Goal: Task Accomplishment & Management: Use online tool/utility

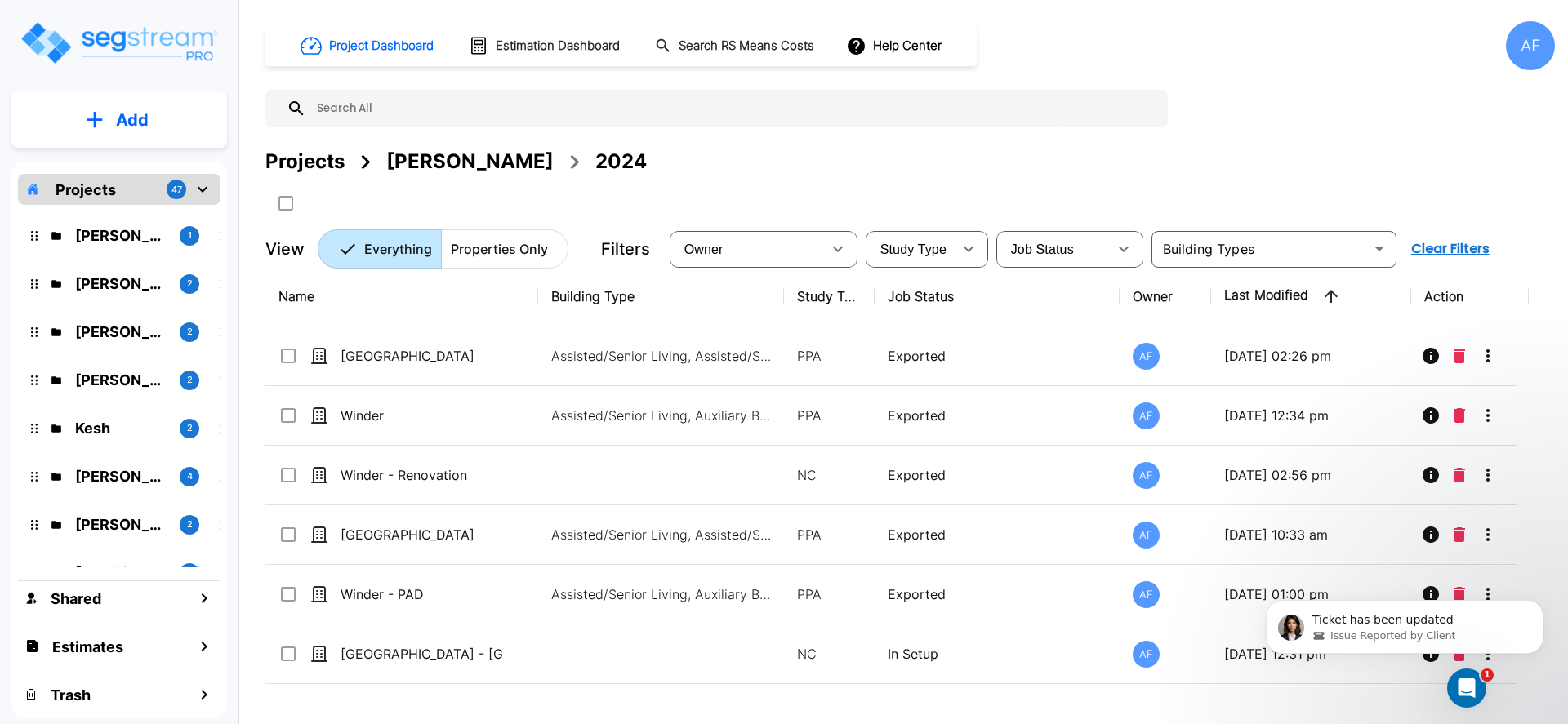
click at [109, 123] on button "Add" at bounding box center [119, 120] width 215 height 47
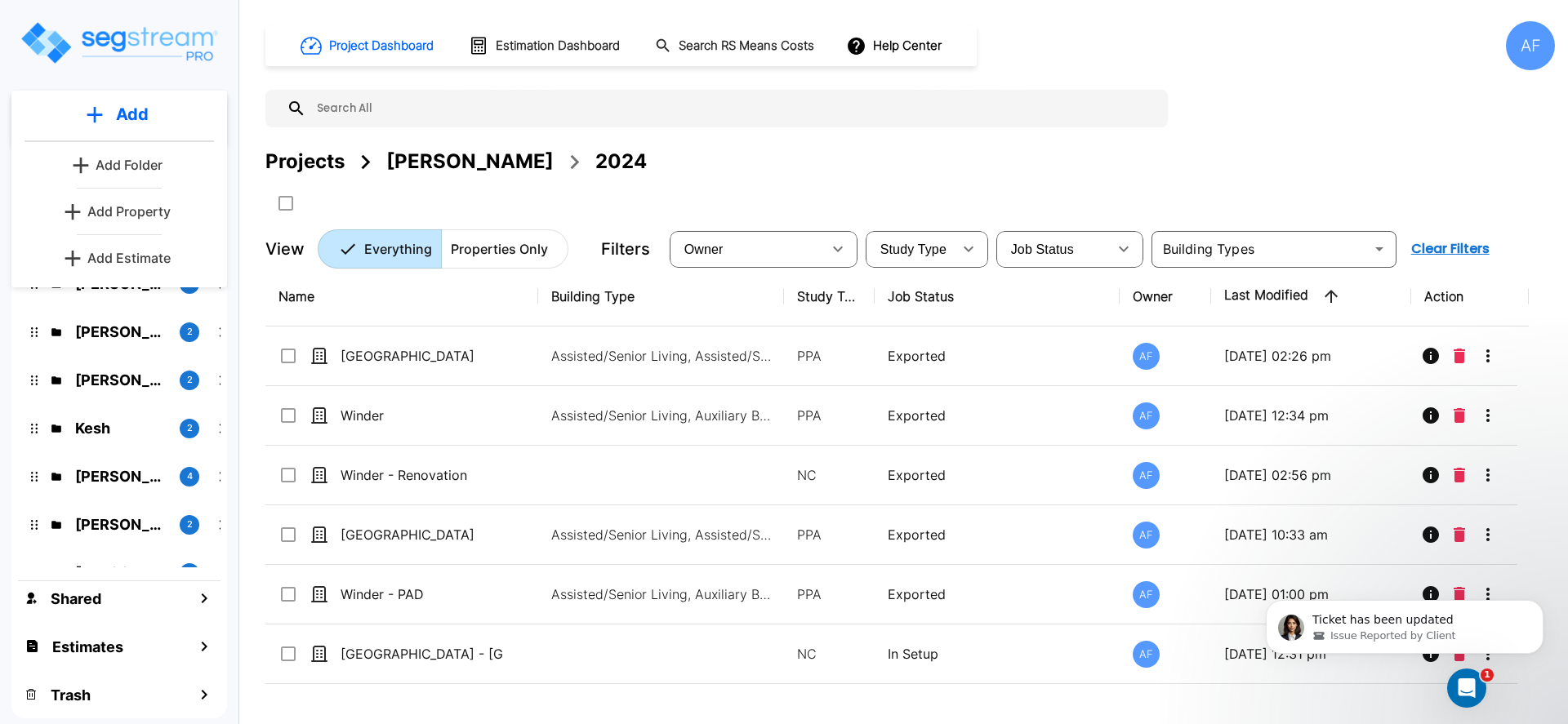
click at [138, 256] on p "Add Estimate" at bounding box center [129, 257] width 84 height 19
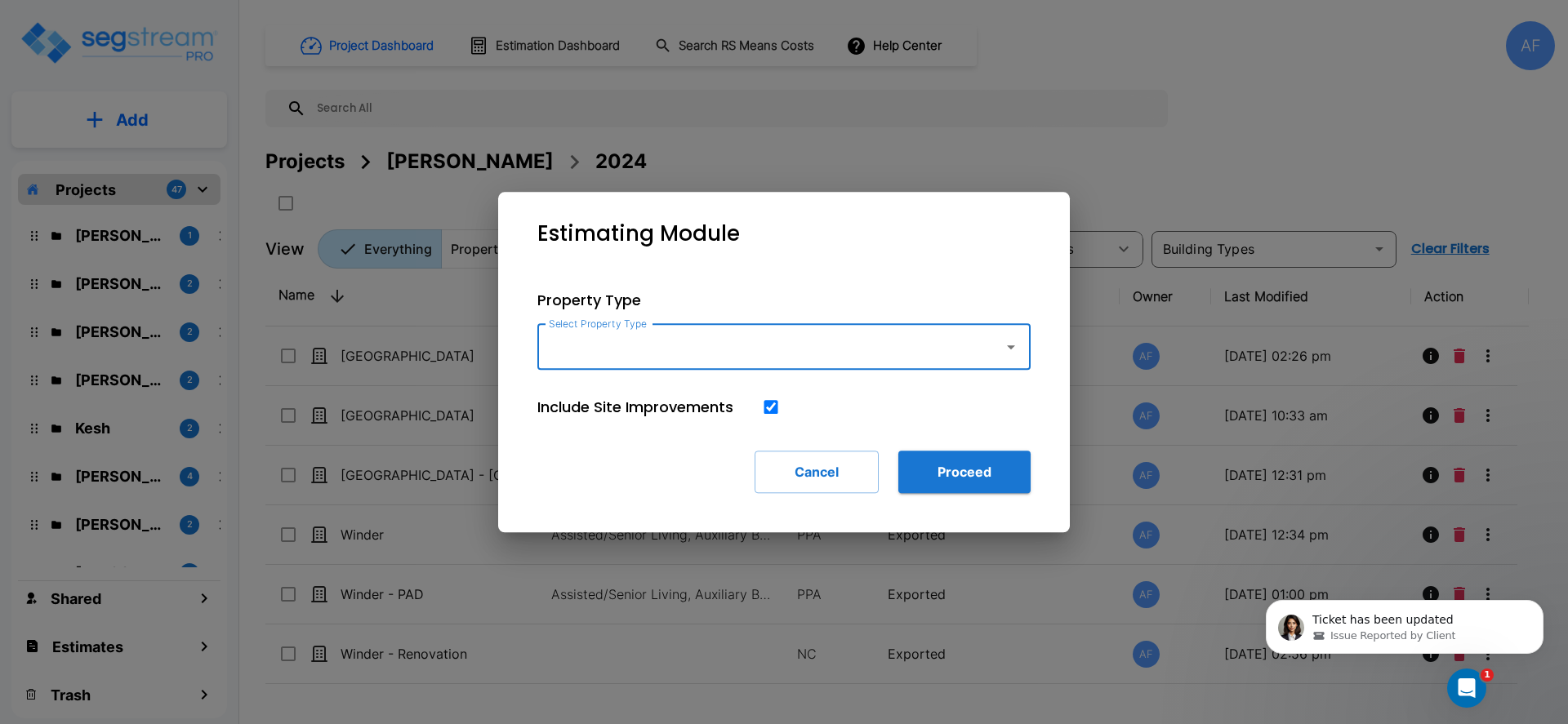
click at [745, 342] on input "Select Property Type" at bounding box center [765, 347] width 443 height 31
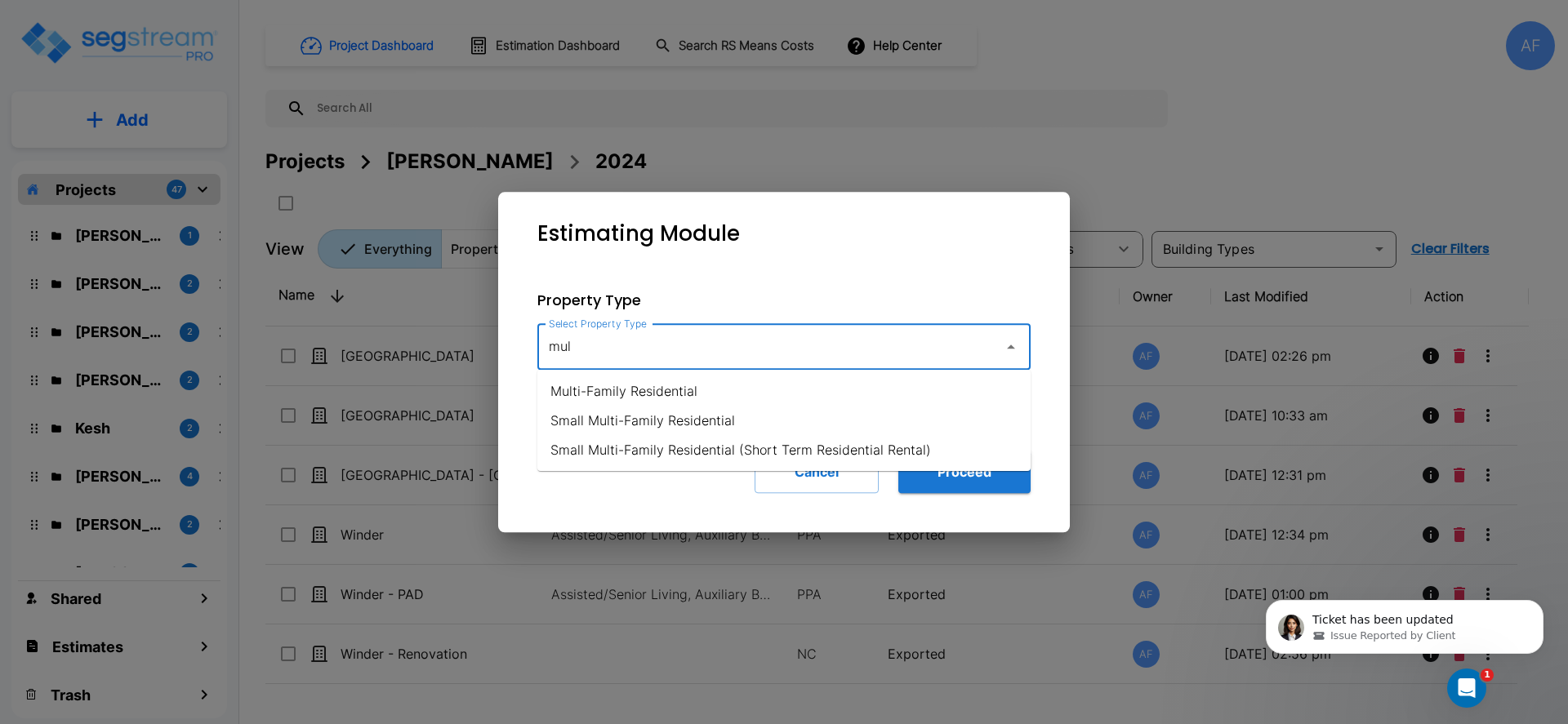
click at [695, 388] on li "Multi-Family Residential" at bounding box center [784, 391] width 493 height 30
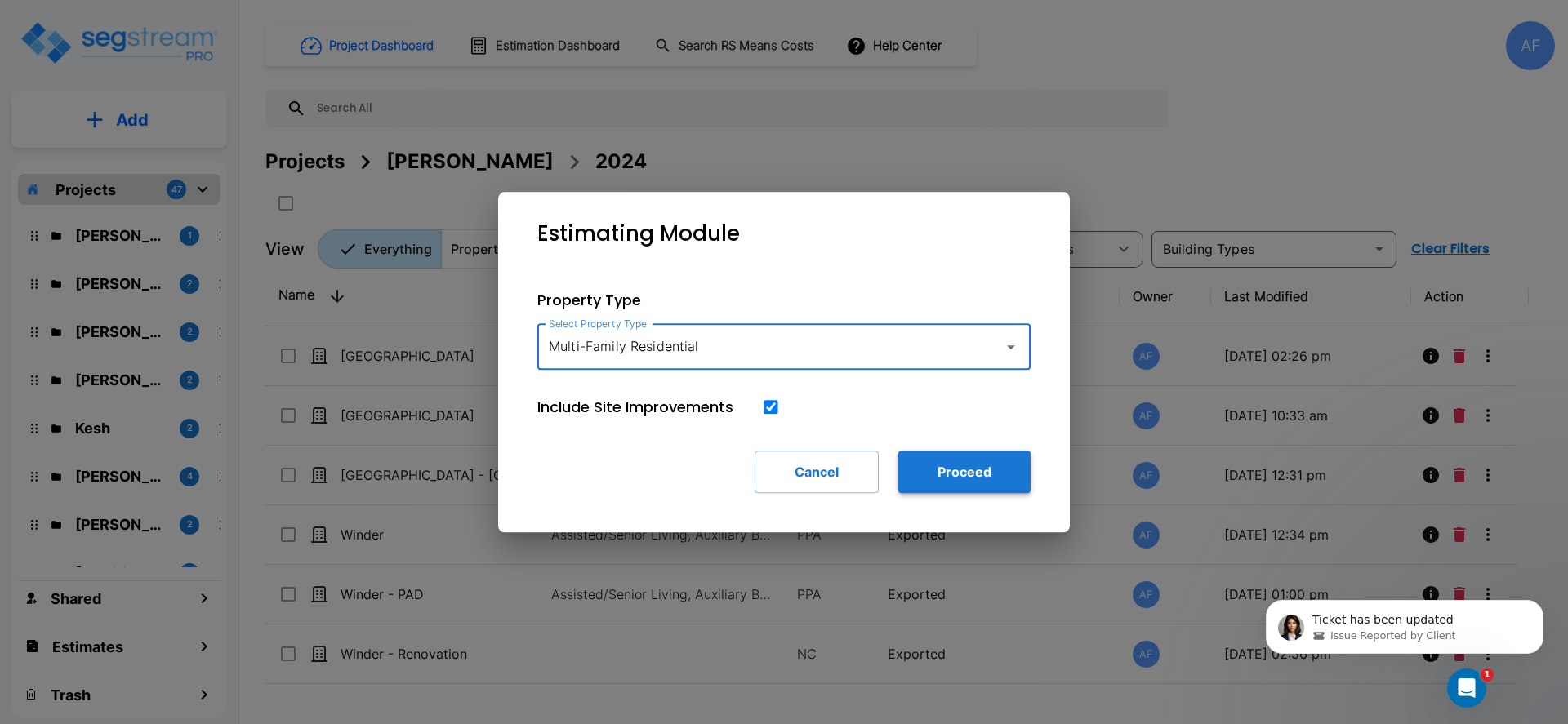
type input "Multi-Family Residential"
click at [953, 485] on button "Proceed" at bounding box center [964, 472] width 132 height 42
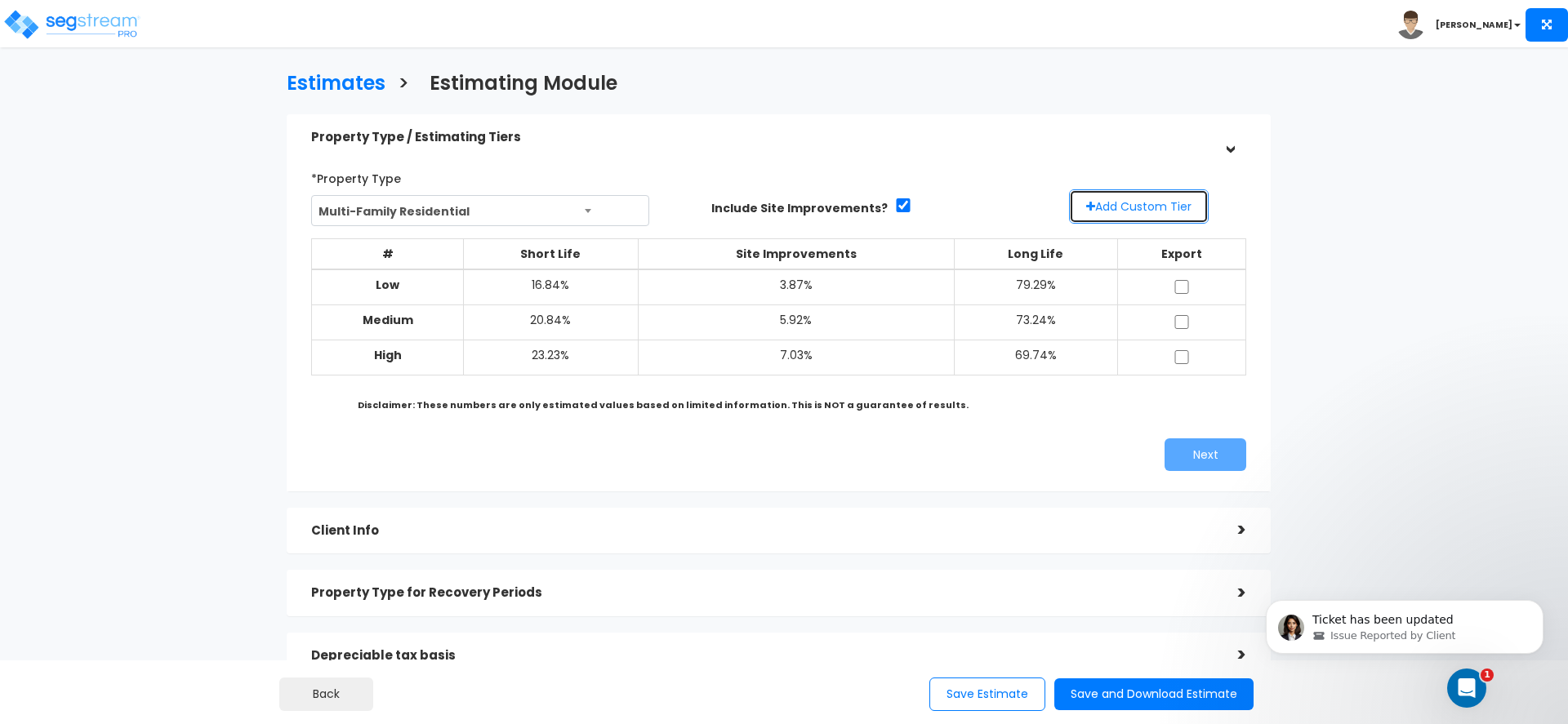
click at [1154, 214] on button "Add Custom Tier" at bounding box center [1138, 206] width 139 height 35
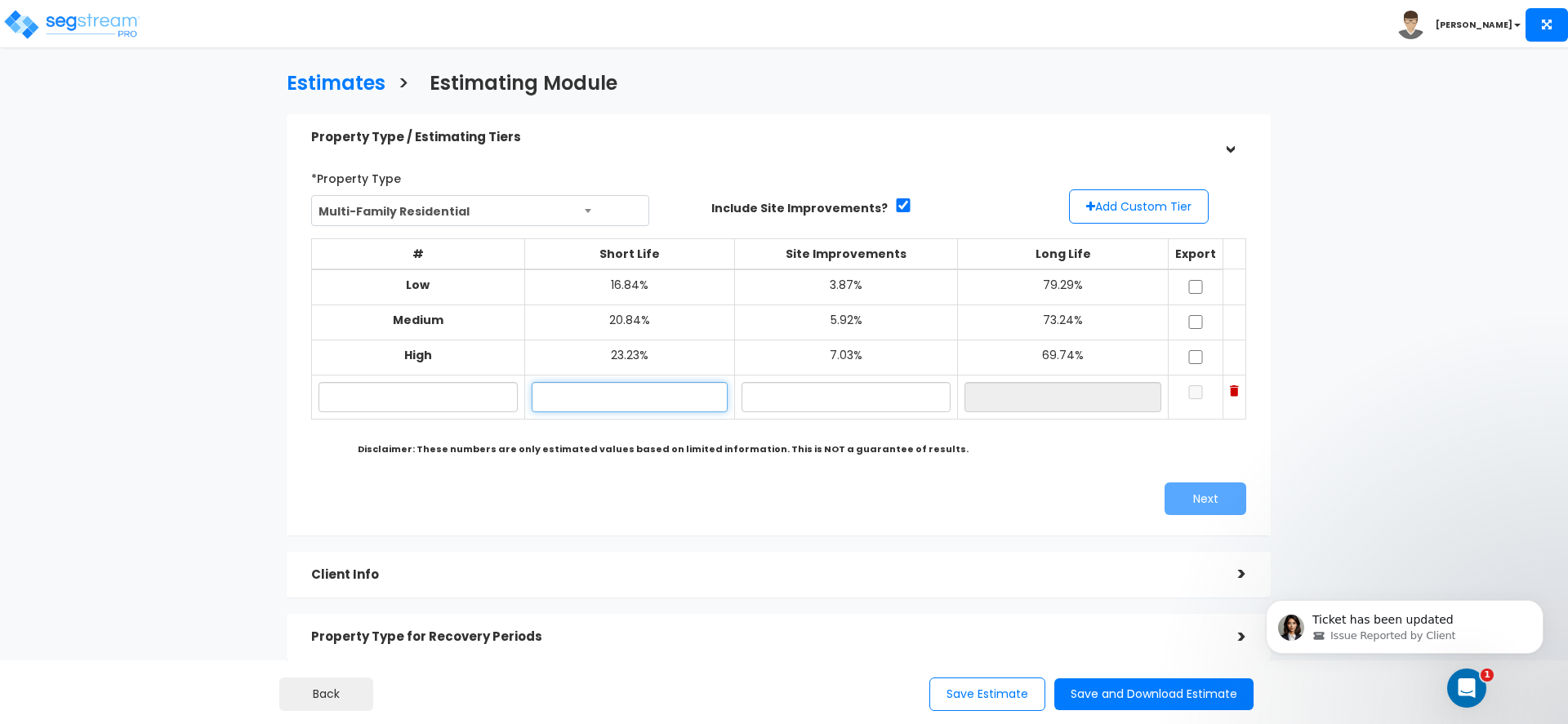
click at [617, 404] on input "text" at bounding box center [630, 397] width 197 height 30
type input "29.73%"
click at [751, 403] on input "text" at bounding box center [846, 397] width 209 height 30
type input "7.26%"
type input "63.01%"
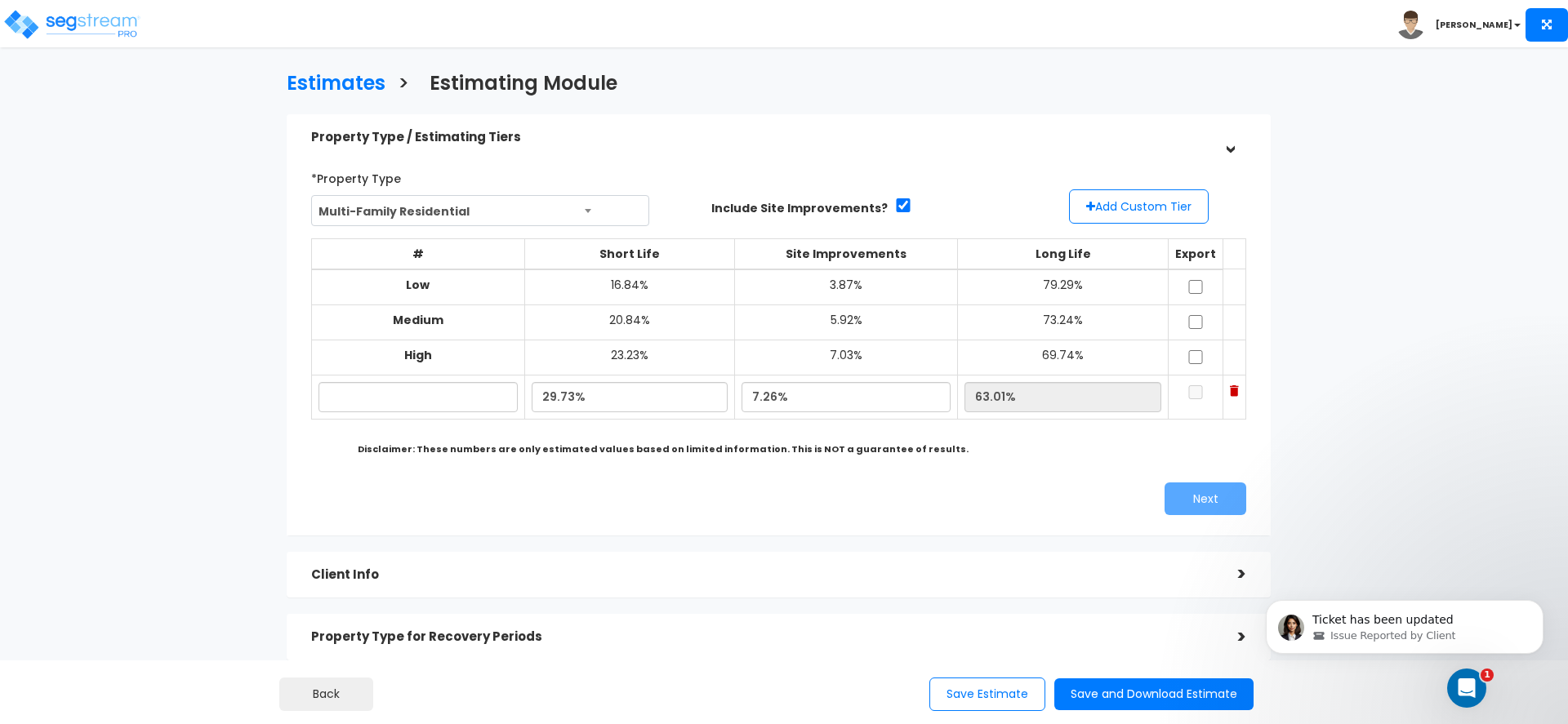
drag, startPoint x: 774, startPoint y: 493, endPoint x: 725, endPoint y: 470, distance: 54.1
click at [774, 493] on div "Next" at bounding box center [778, 499] width 960 height 33
click at [376, 403] on input "text" at bounding box center [417, 397] width 198 height 30
type input "T"
type input "Eagles Edge"
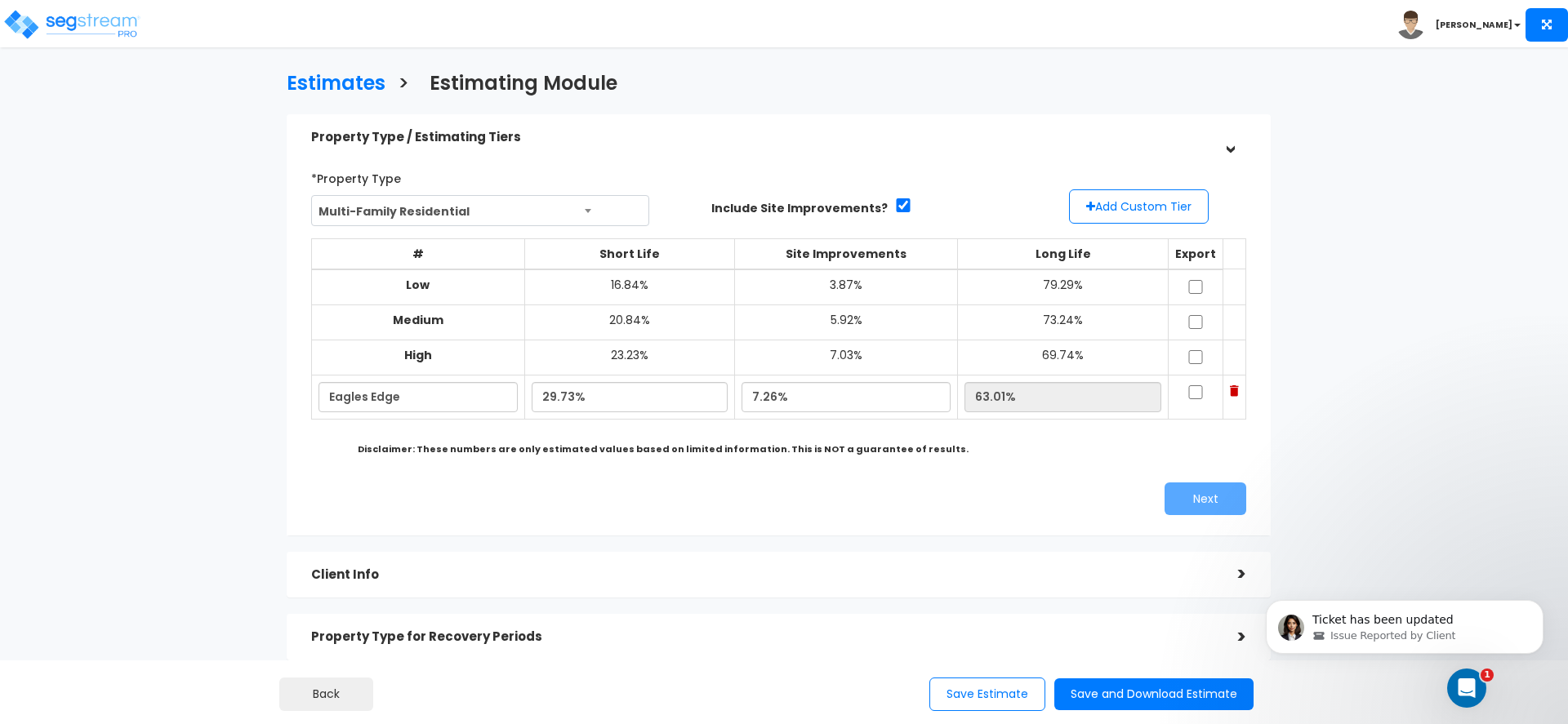
click at [728, 515] on div "Next" at bounding box center [778, 499] width 960 height 33
click at [1187, 392] on input "checkbox" at bounding box center [1195, 392] width 16 height 14
checkbox input "true"
click at [1189, 501] on button "Next" at bounding box center [1205, 499] width 82 height 33
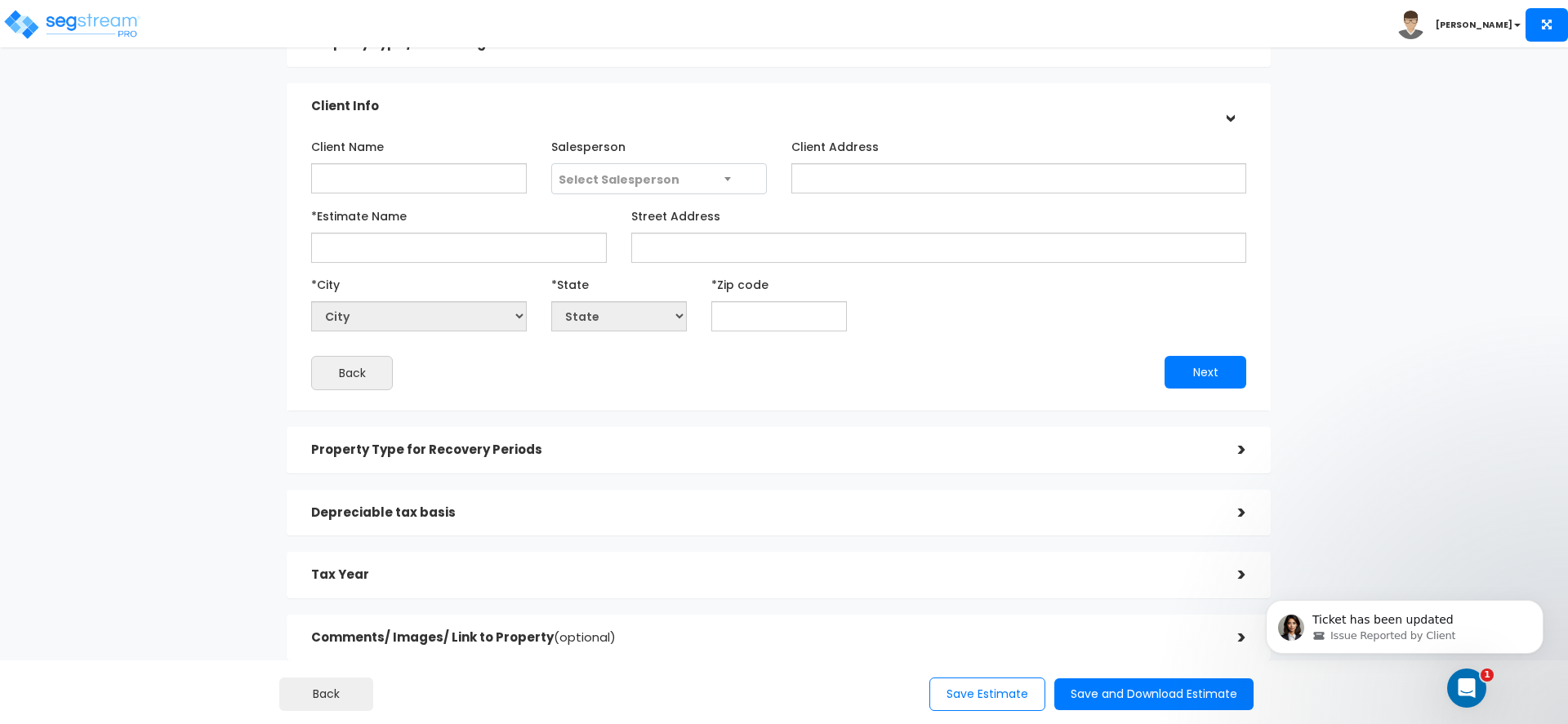
scroll to position [61, 0]
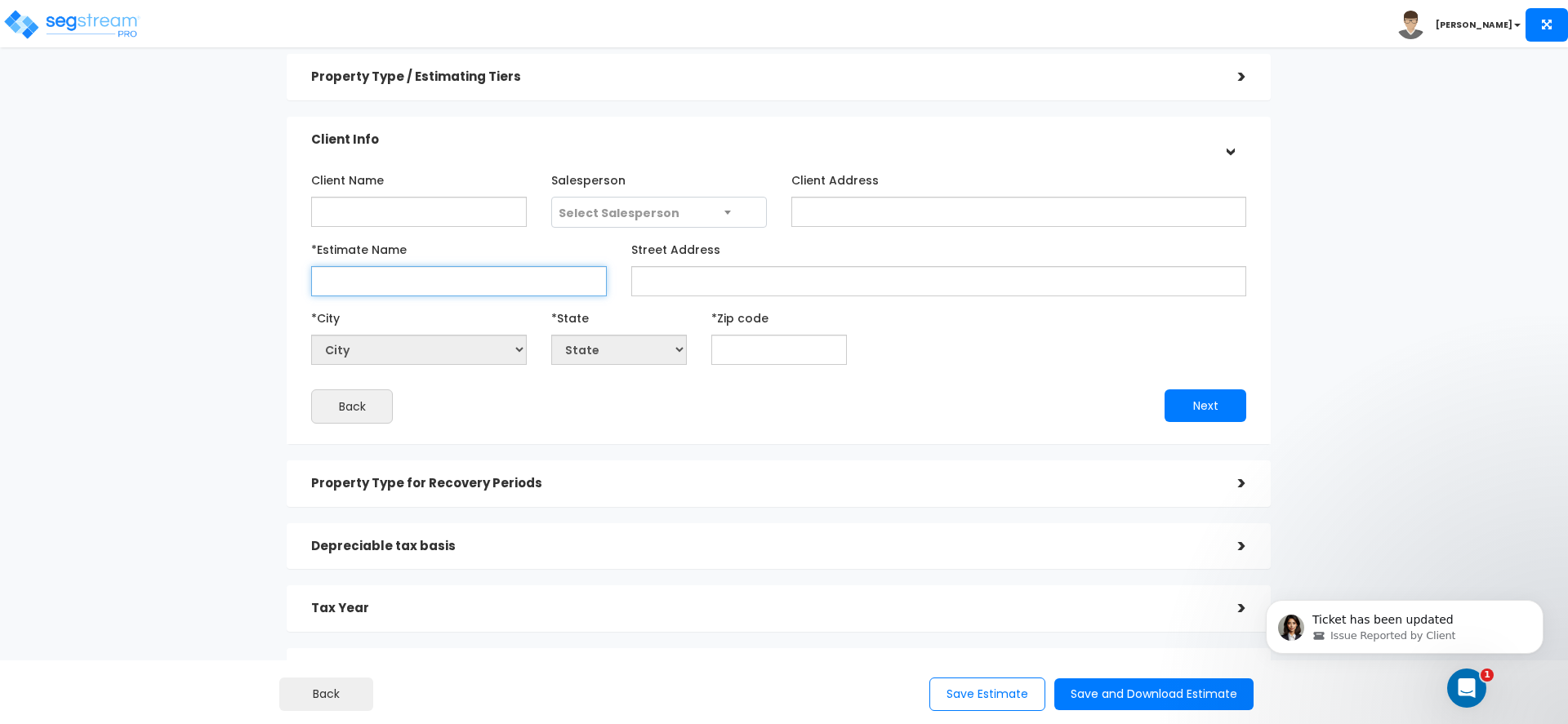
click at [398, 290] on input "*Estimate Name" at bounding box center [459, 281] width 295 height 30
paste input "EAGLES EDGE LLC"
type input "EAGLES EDGE LLC"
click at [443, 310] on div "*City City" at bounding box center [419, 335] width 215 height 61
click at [748, 345] on input "text" at bounding box center [779, 350] width 136 height 30
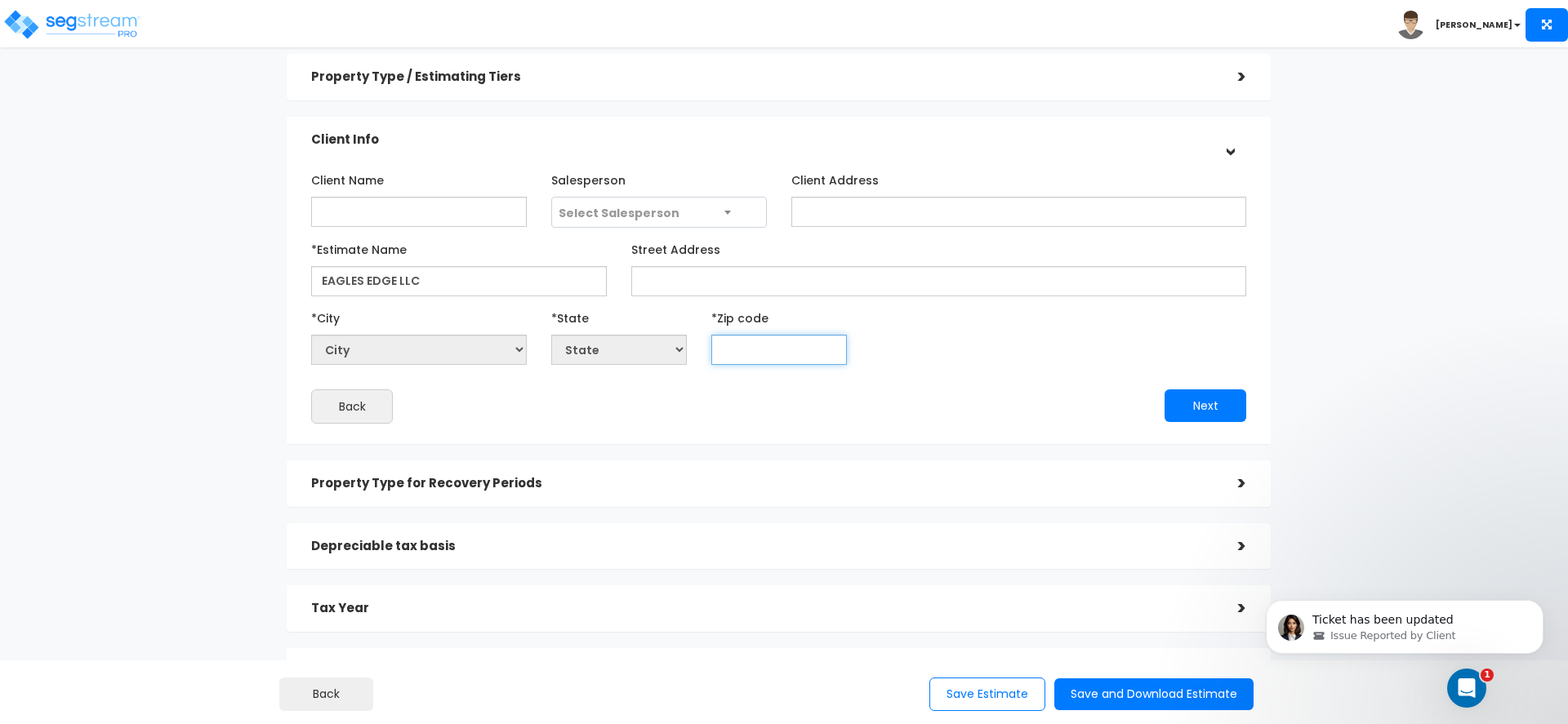
paste input "46254"
type input "46254"
select select "IN"
click at [671, 382] on div "Client Name Salesperson Select Salesperson Client Address" at bounding box center [779, 294] width 935 height 257
click at [1201, 413] on button "Next" at bounding box center [1205, 406] width 82 height 33
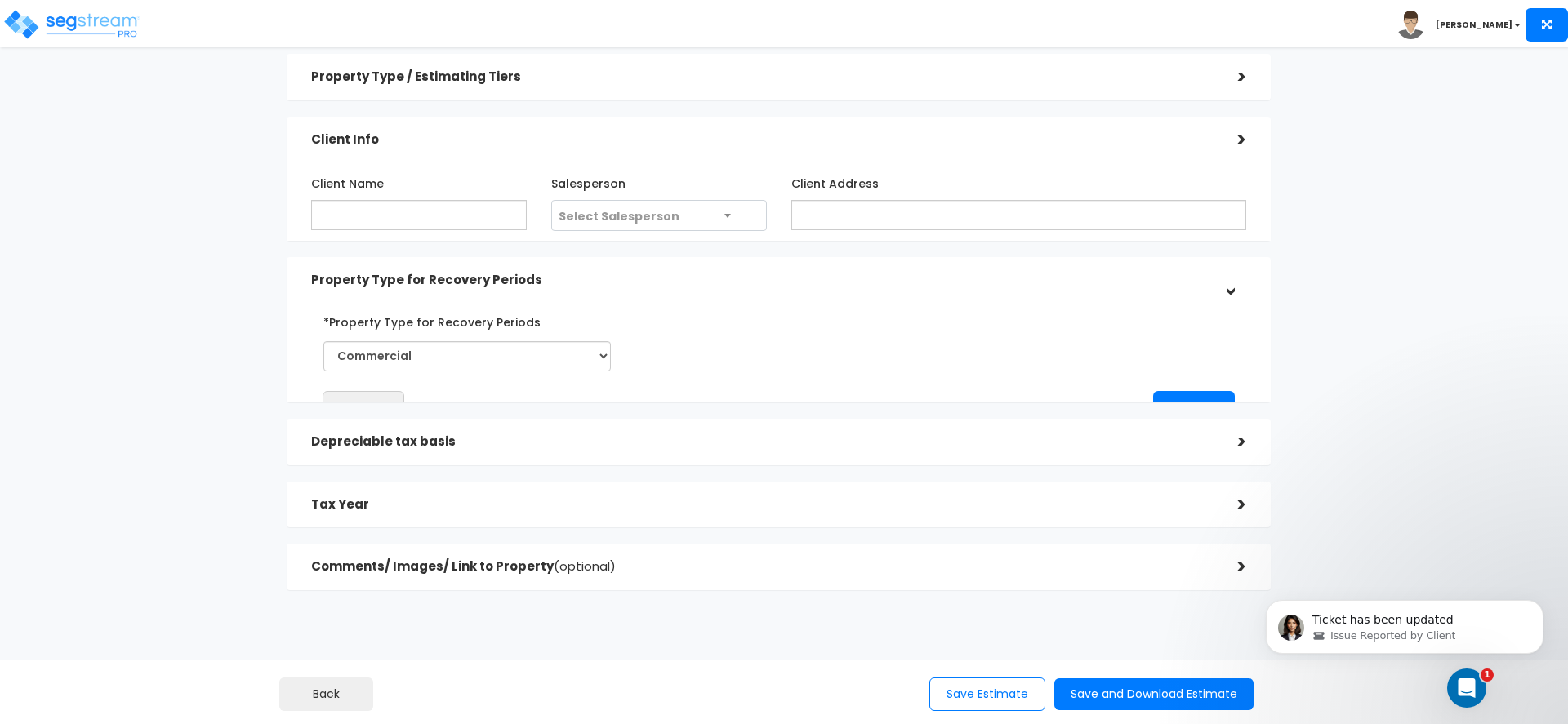
scroll to position [53, 0]
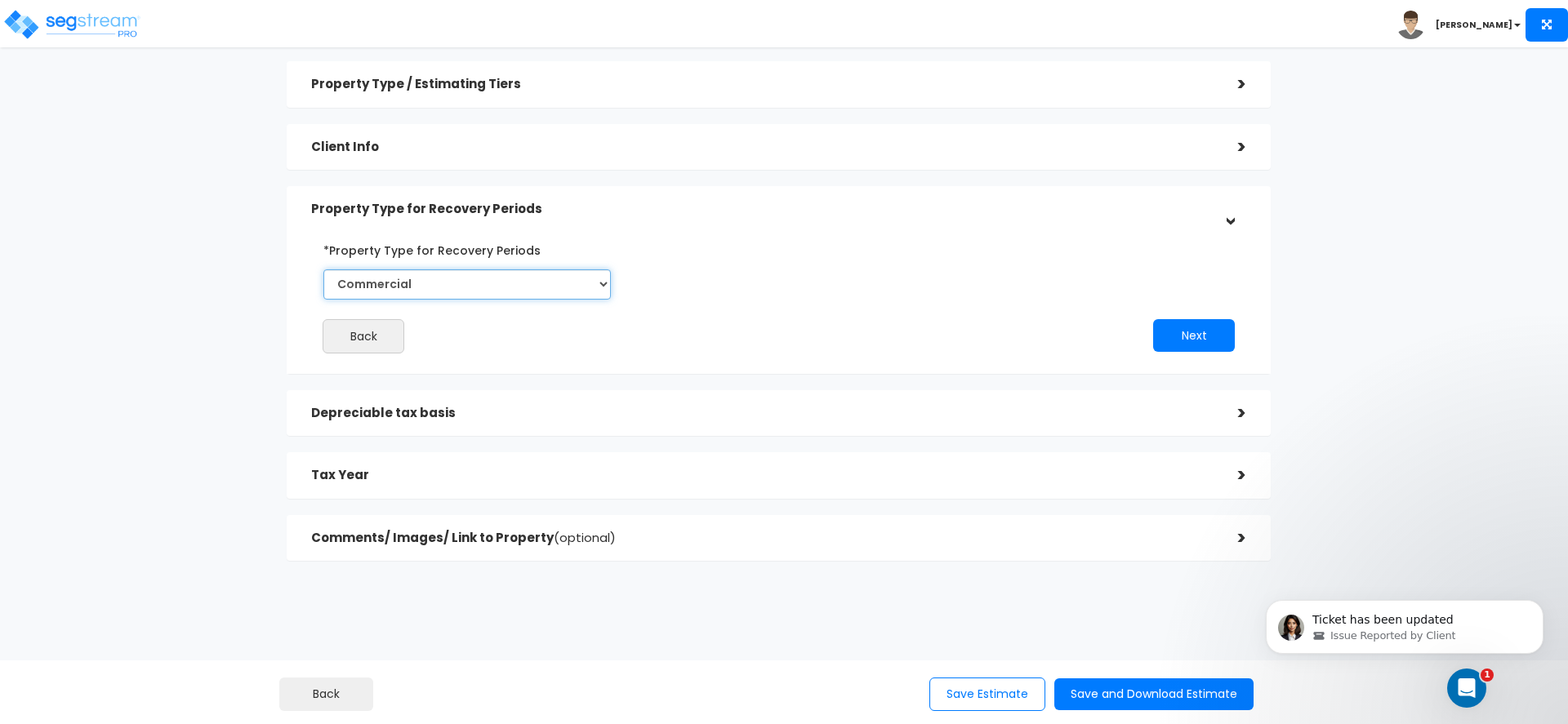
click at [569, 289] on select "Commercial Residential" at bounding box center [467, 284] width 288 height 30
select select "Residential"
click at [323, 269] on select "Commercial Residential" at bounding box center [467, 284] width 288 height 30
click at [1230, 337] on button "Next" at bounding box center [1193, 335] width 82 height 33
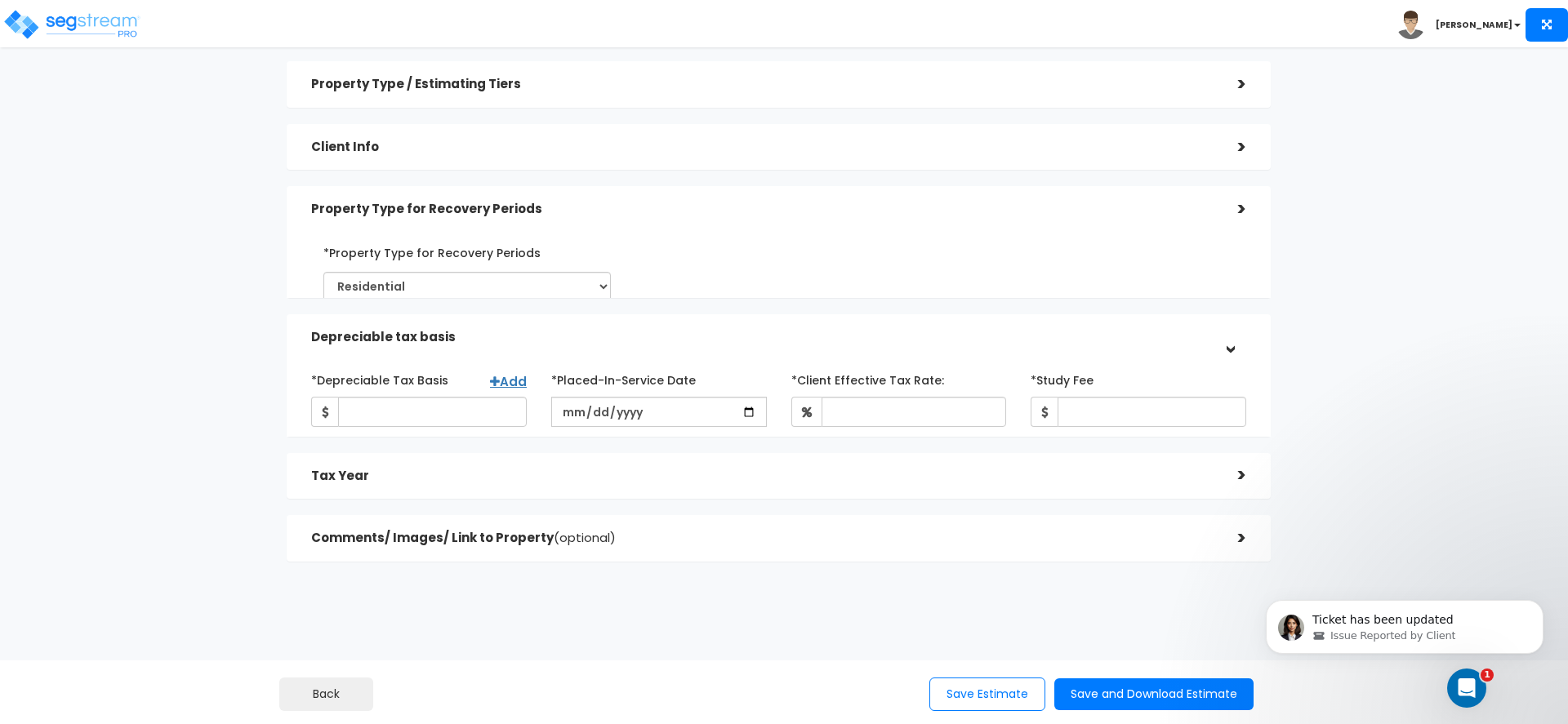
scroll to position [54, 0]
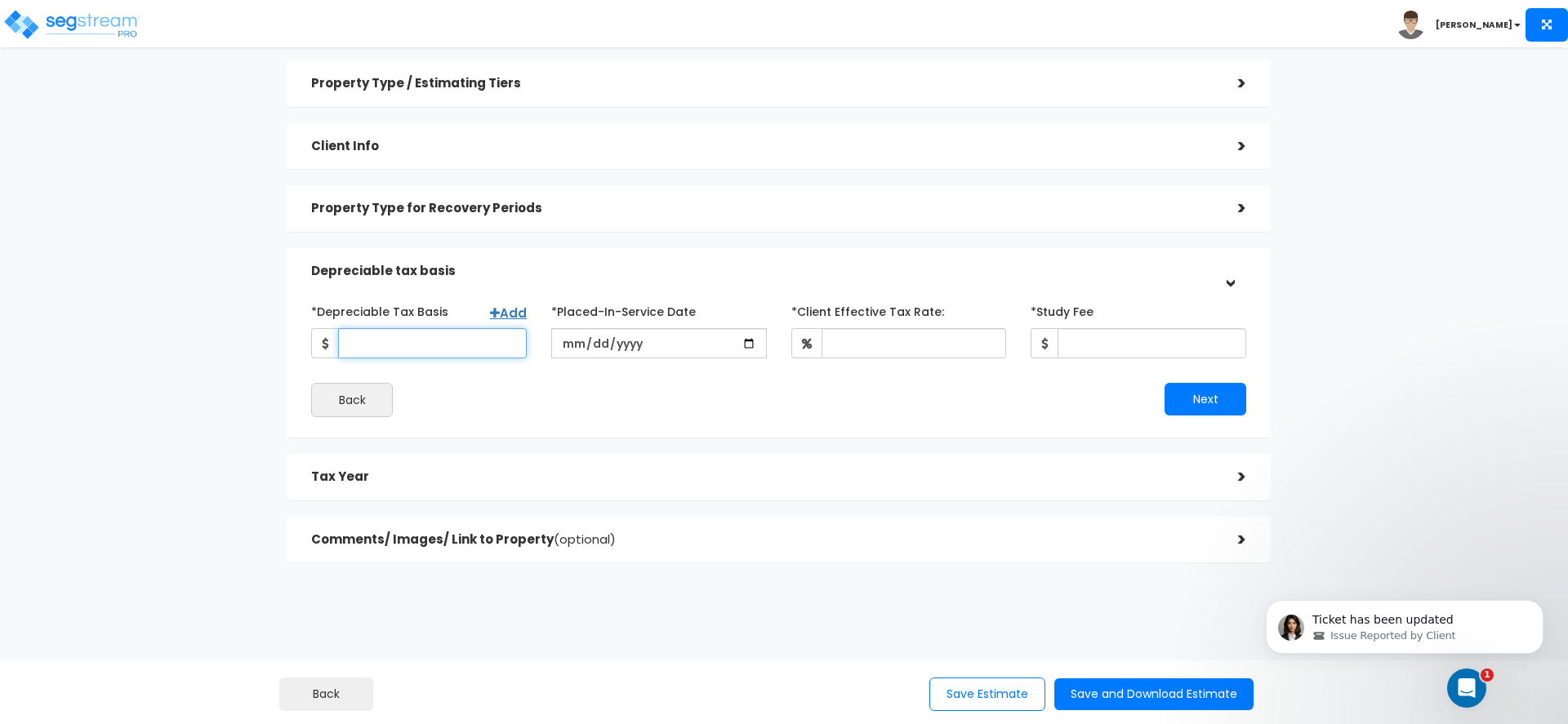
click at [466, 349] on input "*Depreciable Tax Basis" at bounding box center [433, 343] width 189 height 30
click at [401, 99] on div "Property Type / Estimating Tiers >" at bounding box center [779, 84] width 984 height 46
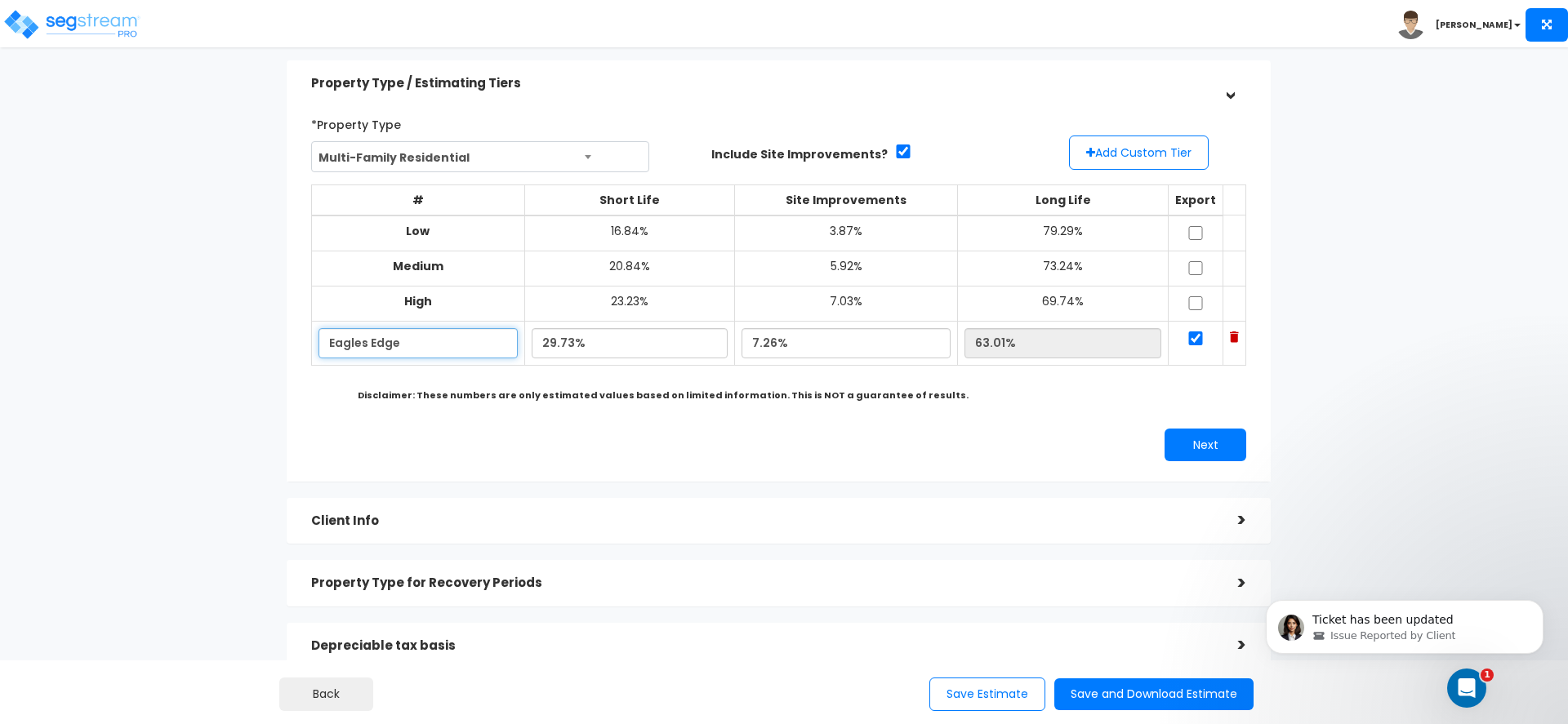
drag, startPoint x: 403, startPoint y: 340, endPoint x: 473, endPoint y: 356, distance: 71.8
click at [405, 340] on input "Eagles Edge" at bounding box center [417, 343] width 198 height 30
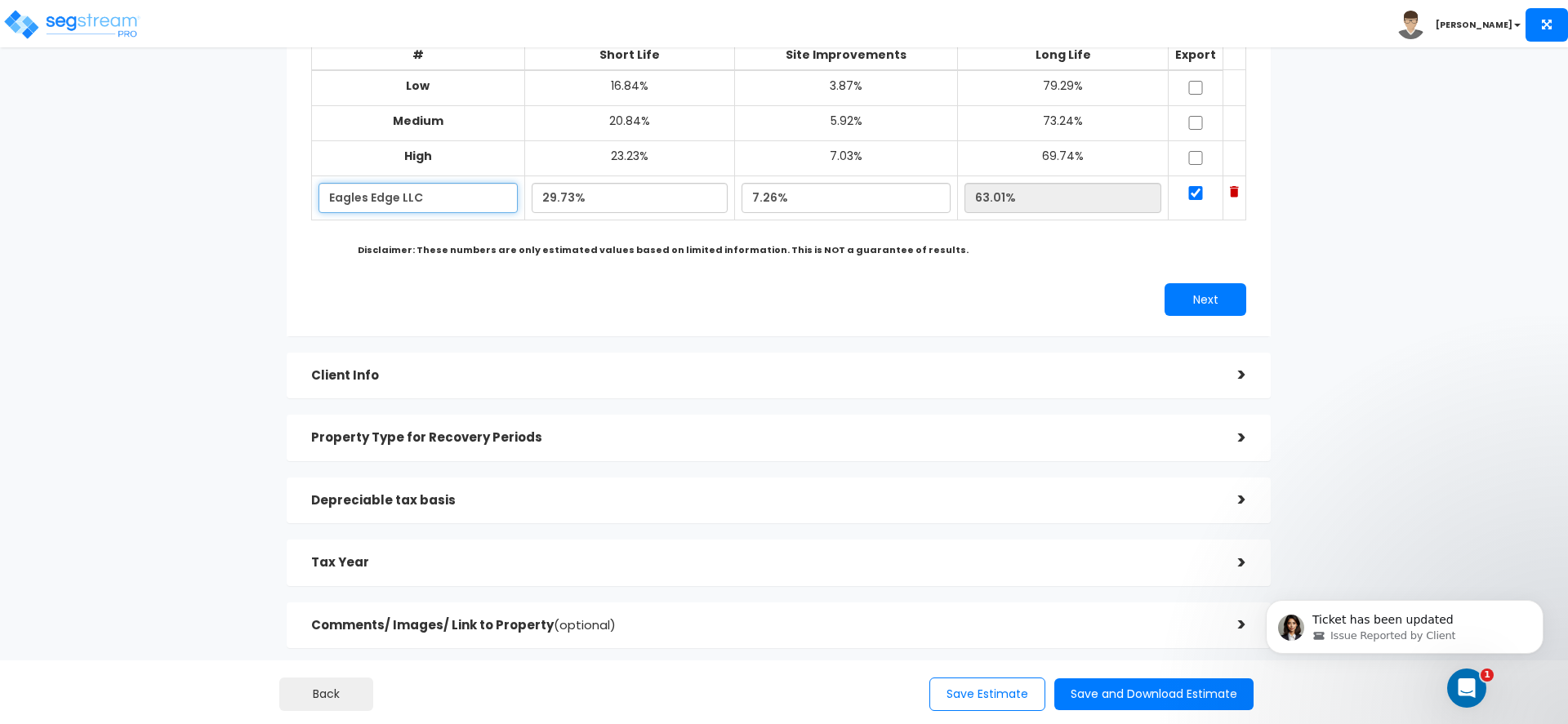
type input "Eagles Edge LLC"
click at [481, 500] on h5 "Depreciable tax basis" at bounding box center [762, 500] width 902 height 14
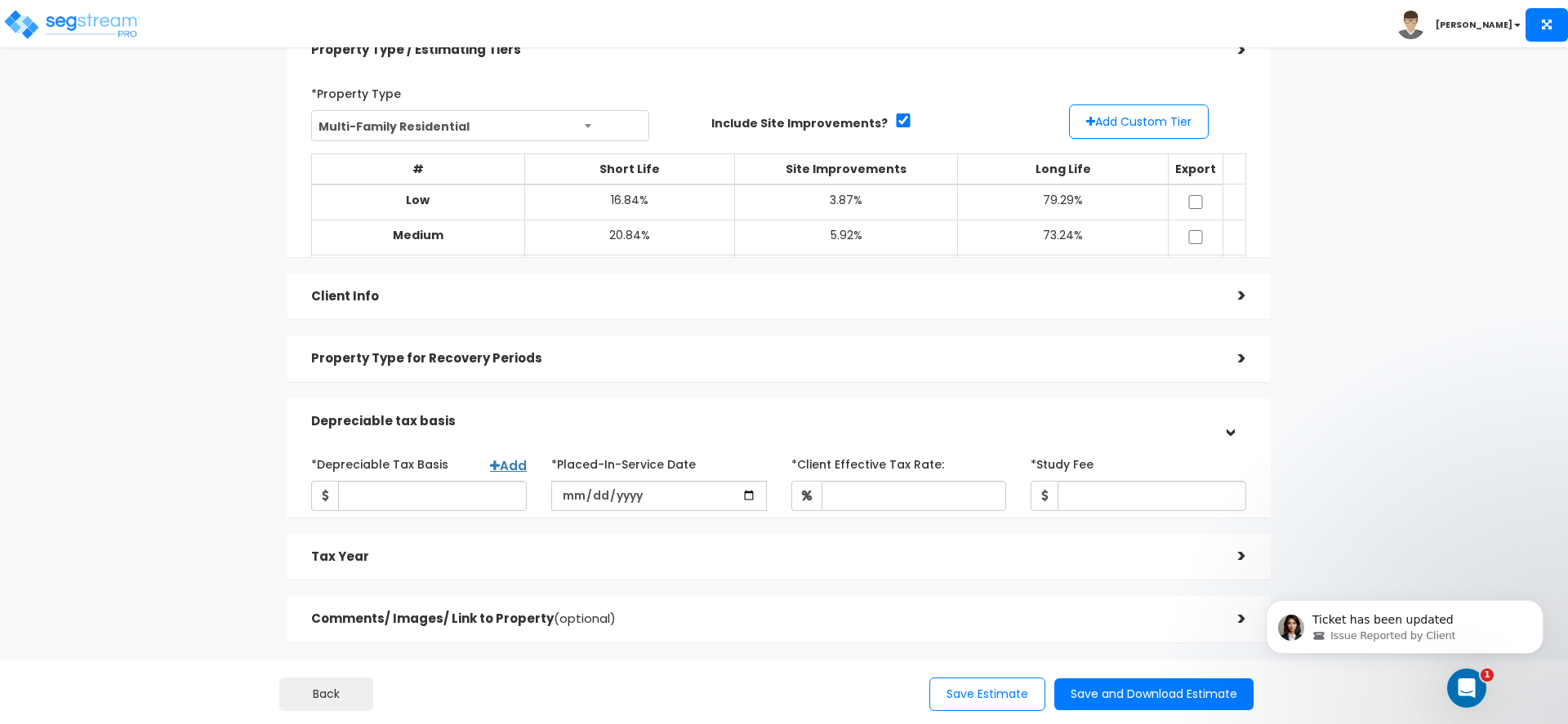
scroll to position [56, 0]
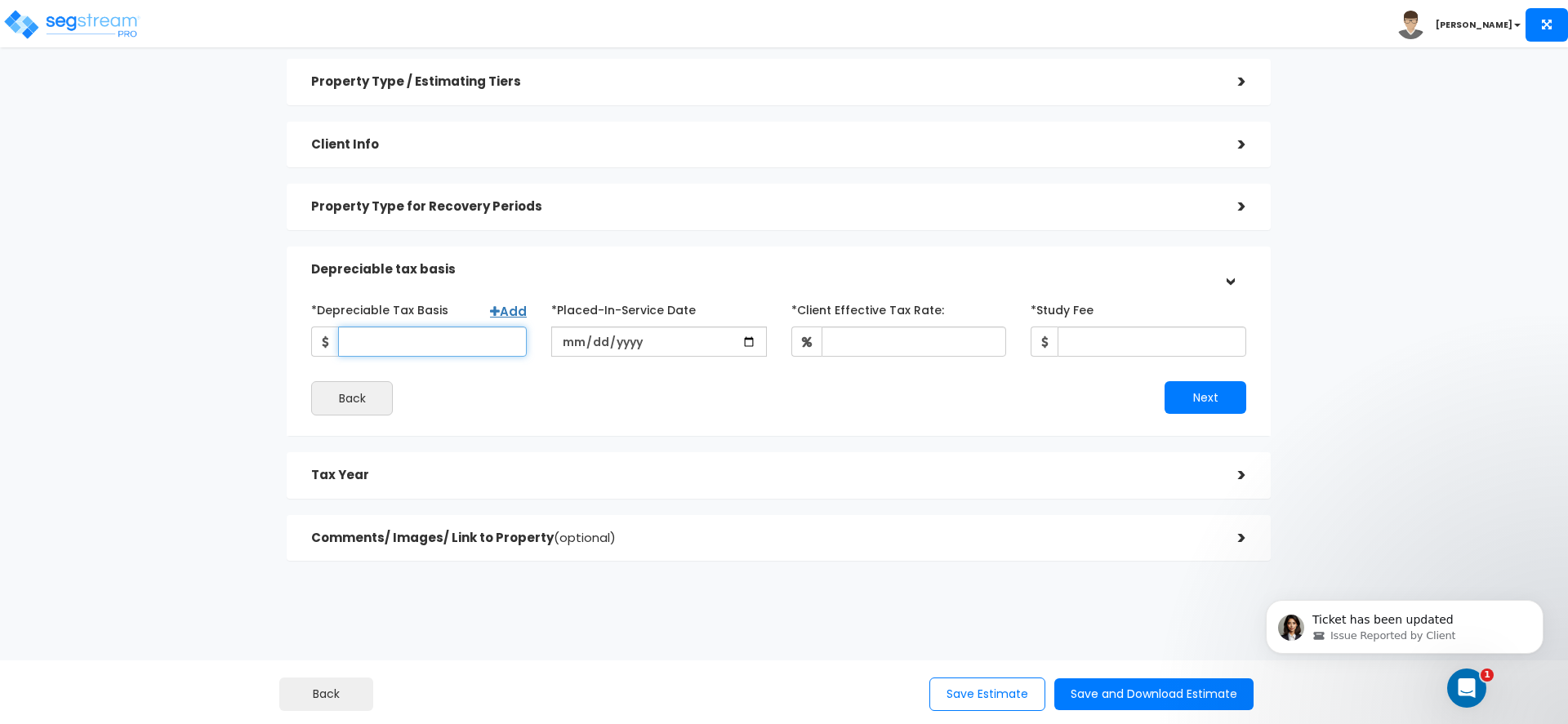
click at [438, 340] on input "*Depreciable Tax Basis" at bounding box center [433, 342] width 189 height 30
paste input "46254"
type input "46,254"
click at [581, 340] on input "date" at bounding box center [658, 342] width 215 height 30
click at [641, 344] on input "date" at bounding box center [658, 342] width 215 height 30
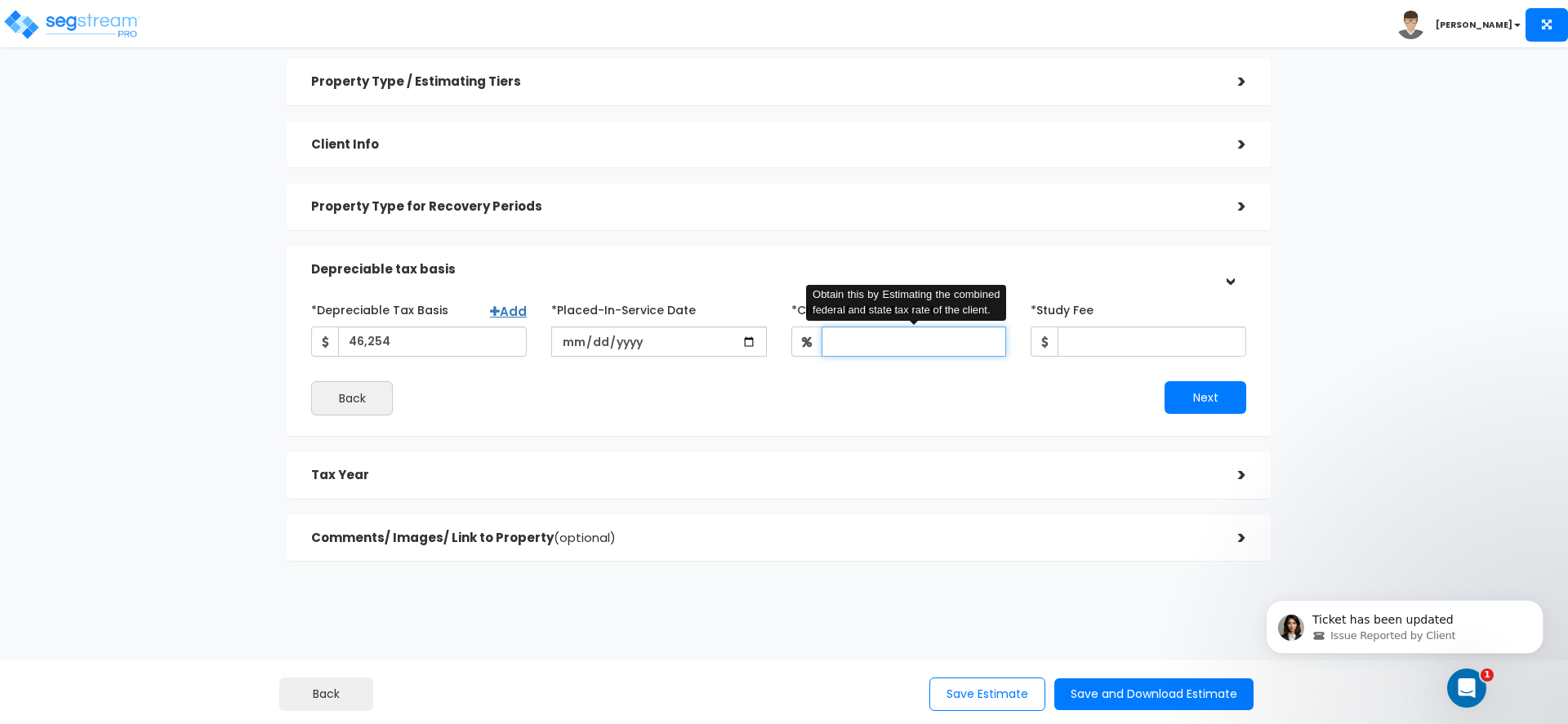
click at [854, 336] on input "*Client Effective Tax Rate:" at bounding box center [914, 342] width 186 height 30
paste input "07/26/2024"
type input "100"
click at [573, 338] on input "date" at bounding box center [658, 342] width 215 height 30
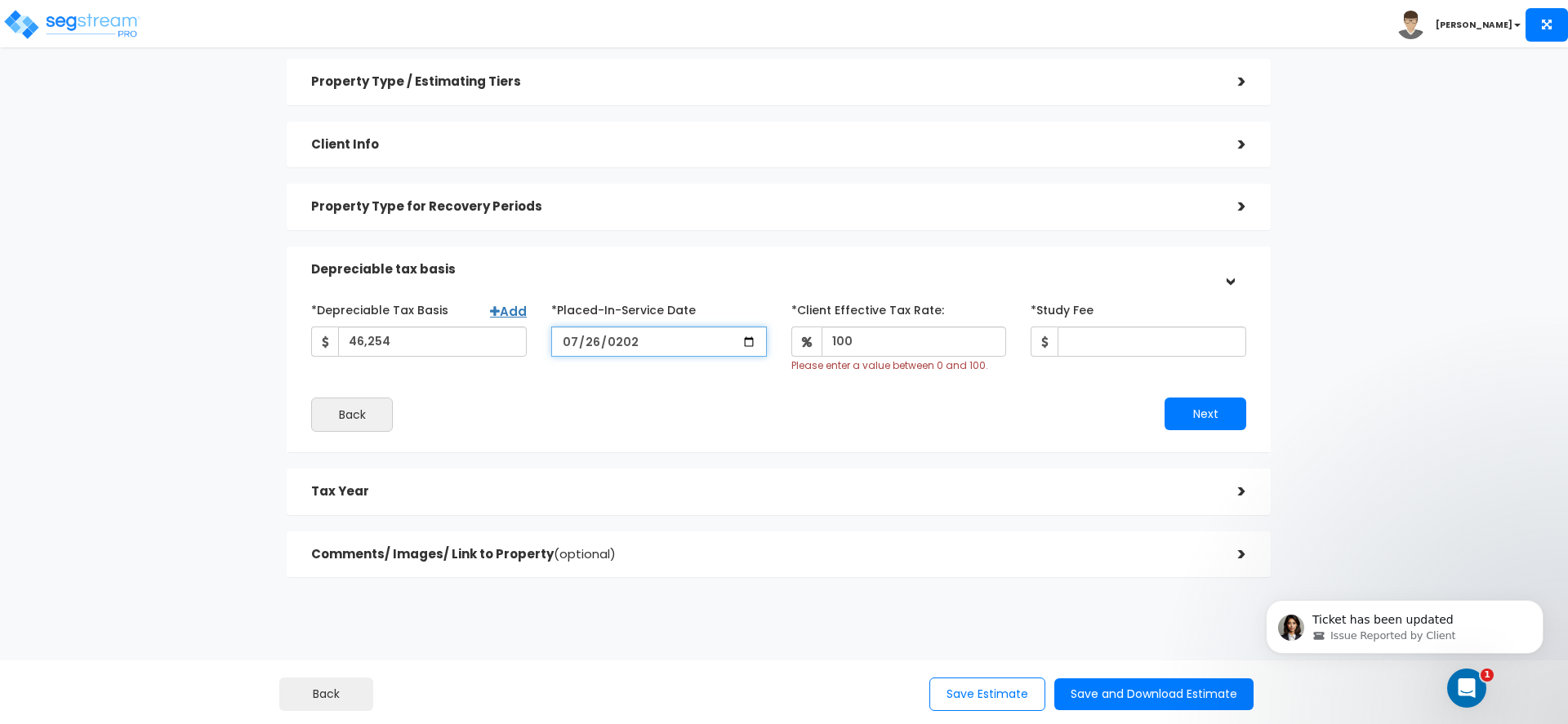
type input "[DATE]"
click at [630, 376] on div "*Depreciable Tax Basis Add 46,254 *Placed-In-Service Date 2024-07-26" at bounding box center [779, 364] width 935 height 136
drag, startPoint x: 868, startPoint y: 358, endPoint x: 868, endPoint y: 345, distance: 13.0
click at [868, 345] on div "100 Please enter a value between 0 and 100." at bounding box center [899, 349] width 215 height 46
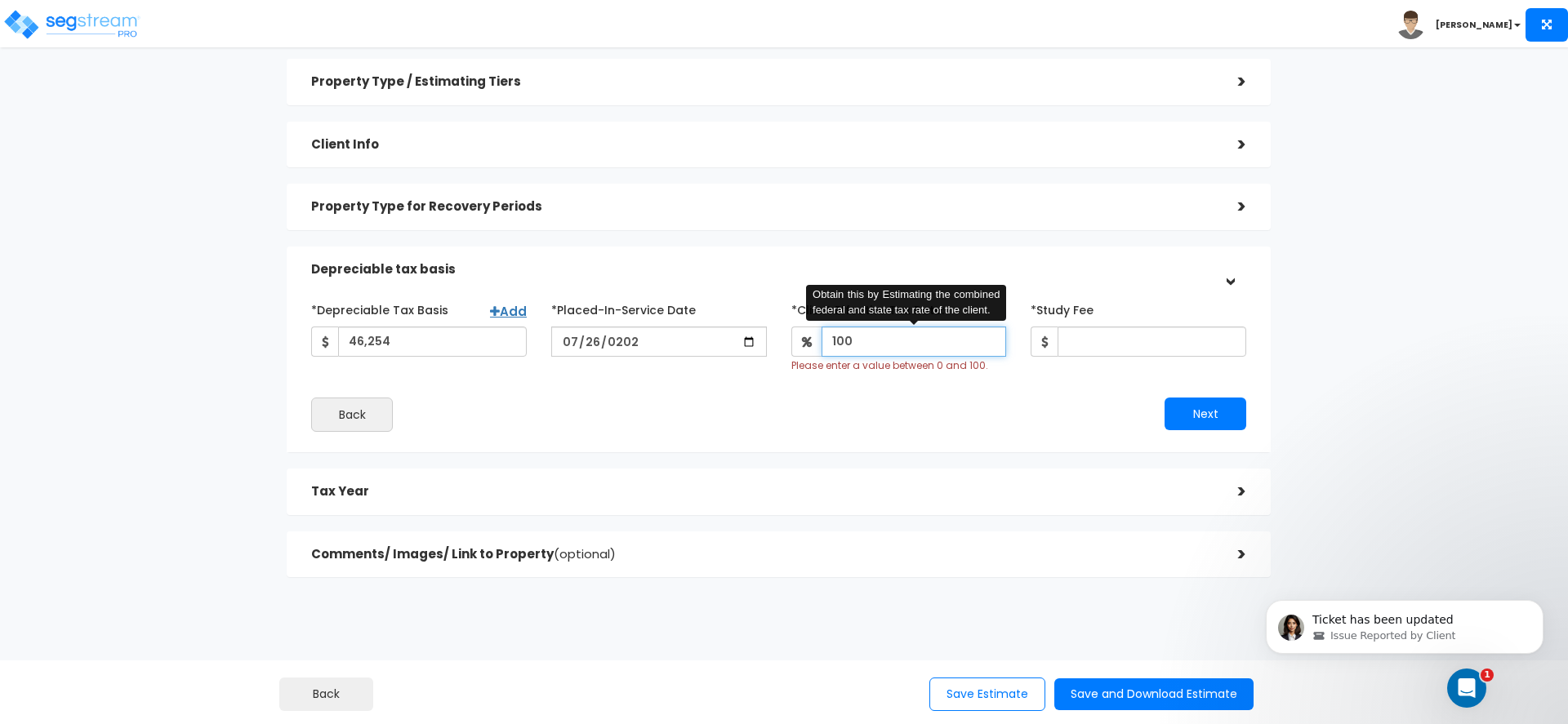
click at [868, 345] on input "100" at bounding box center [914, 342] width 186 height 30
type input "1"
type input "5"
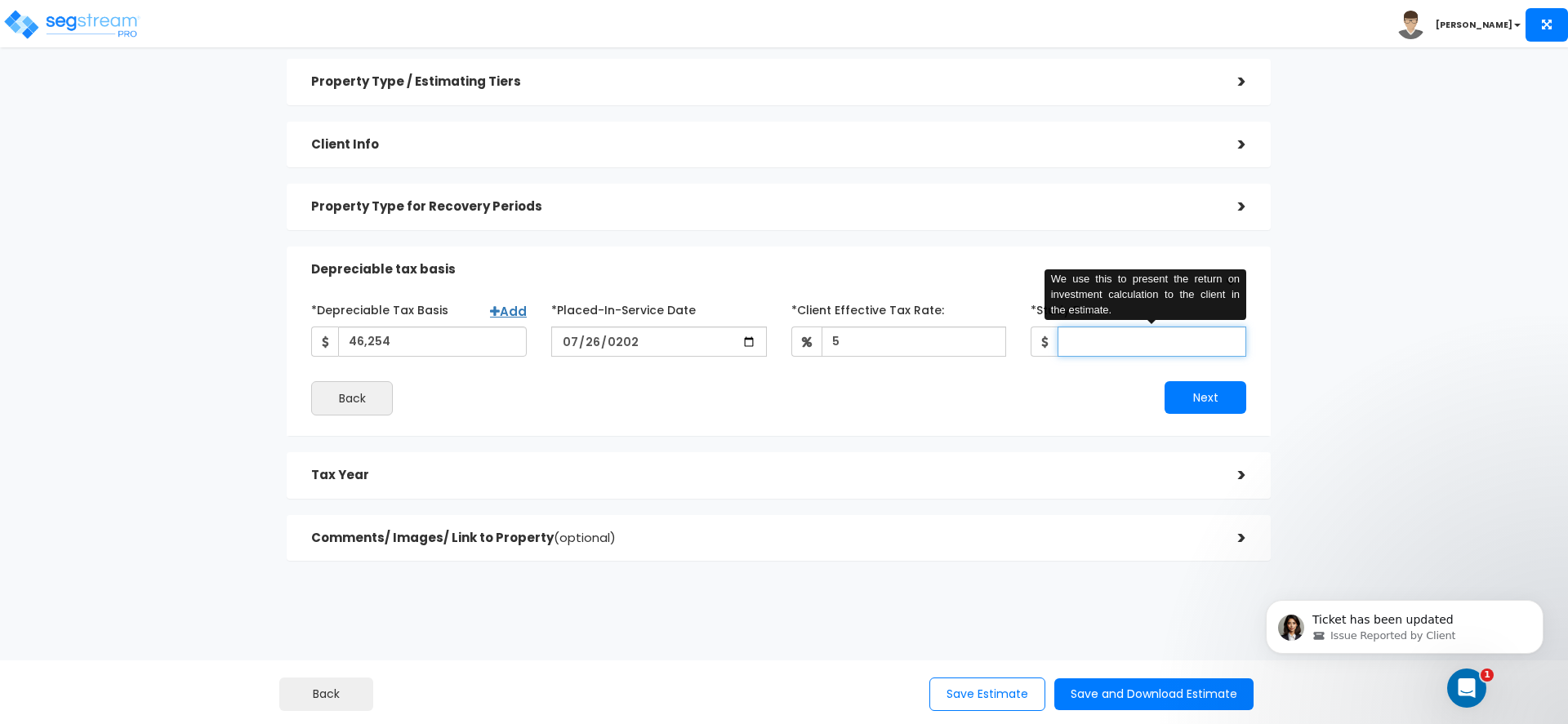
click at [1128, 346] on input "*Study Fee" at bounding box center [1152, 342] width 189 height 30
type input "3,500"
drag, startPoint x: 1013, startPoint y: 413, endPoint x: 1230, endPoint y: 410, distance: 217.0
click at [1024, 413] on div "Next" at bounding box center [1019, 397] width 479 height 33
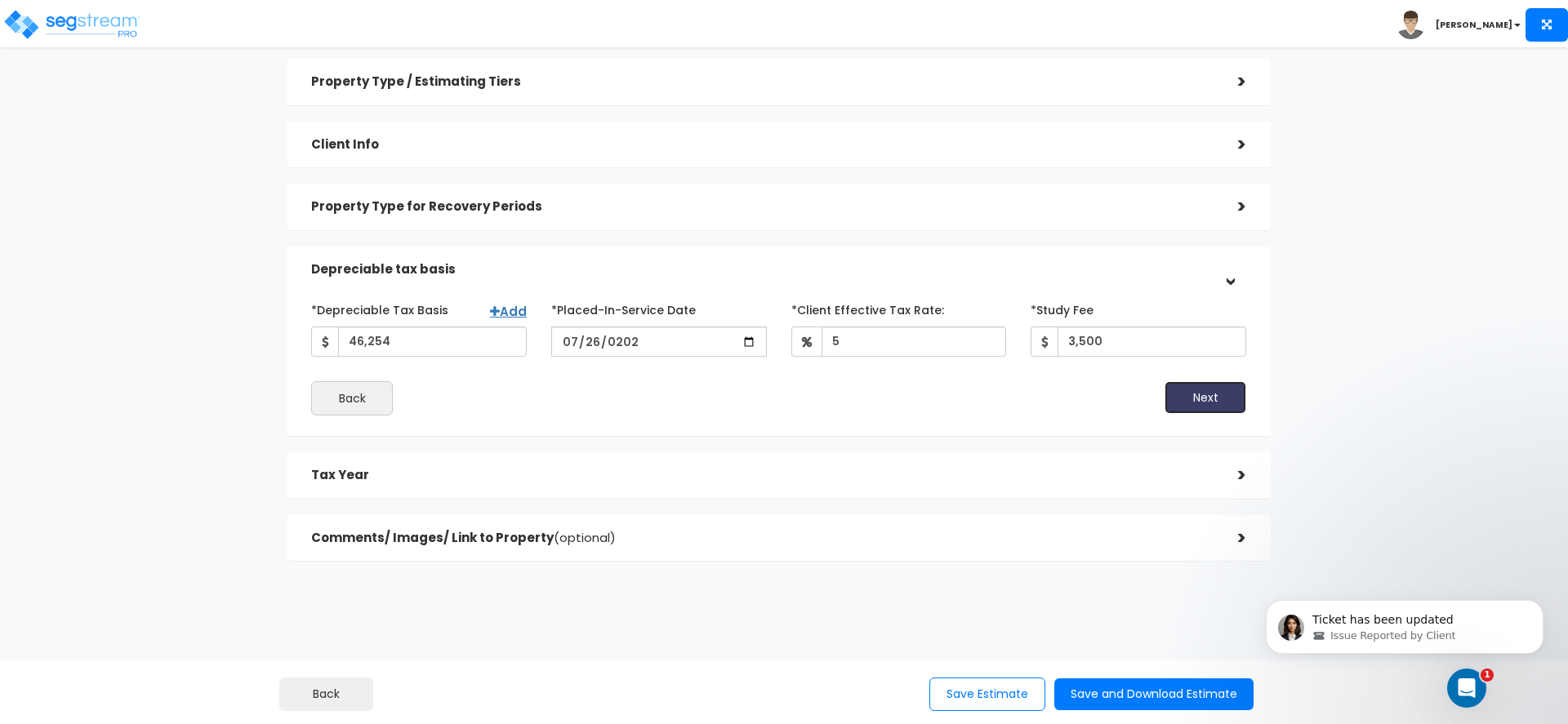
click at [1182, 403] on button "Next" at bounding box center [1205, 397] width 82 height 33
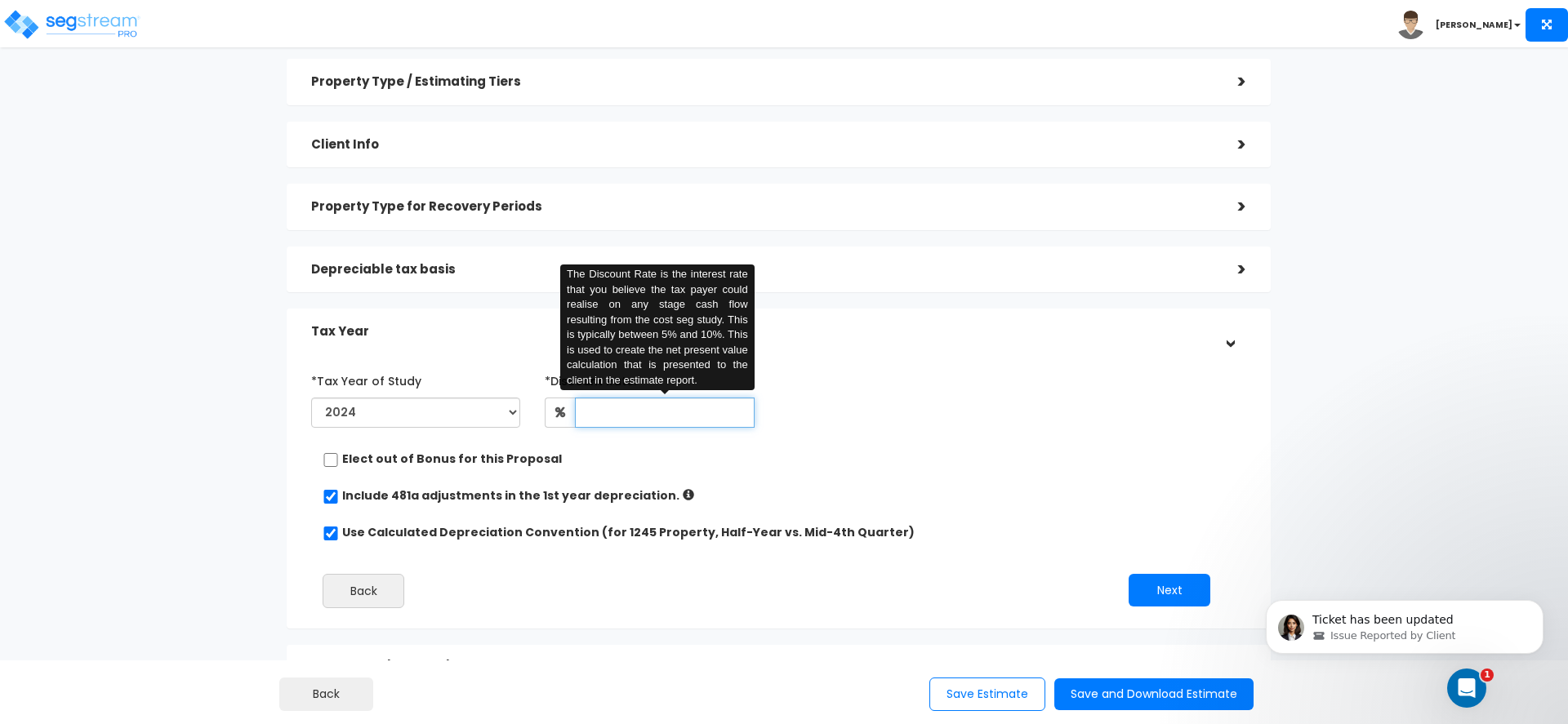
click at [592, 413] on input "text" at bounding box center [664, 413] width 179 height 30
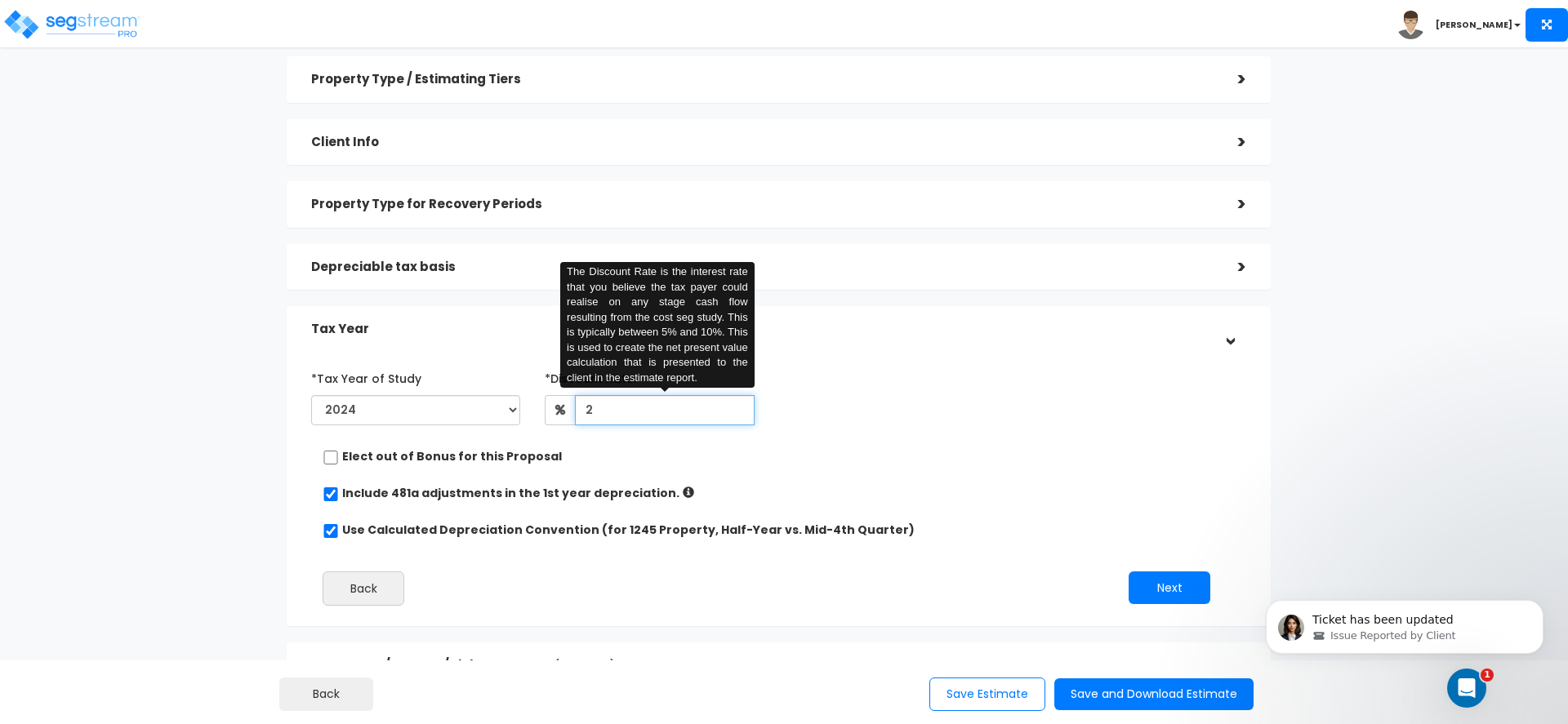
type input "2"
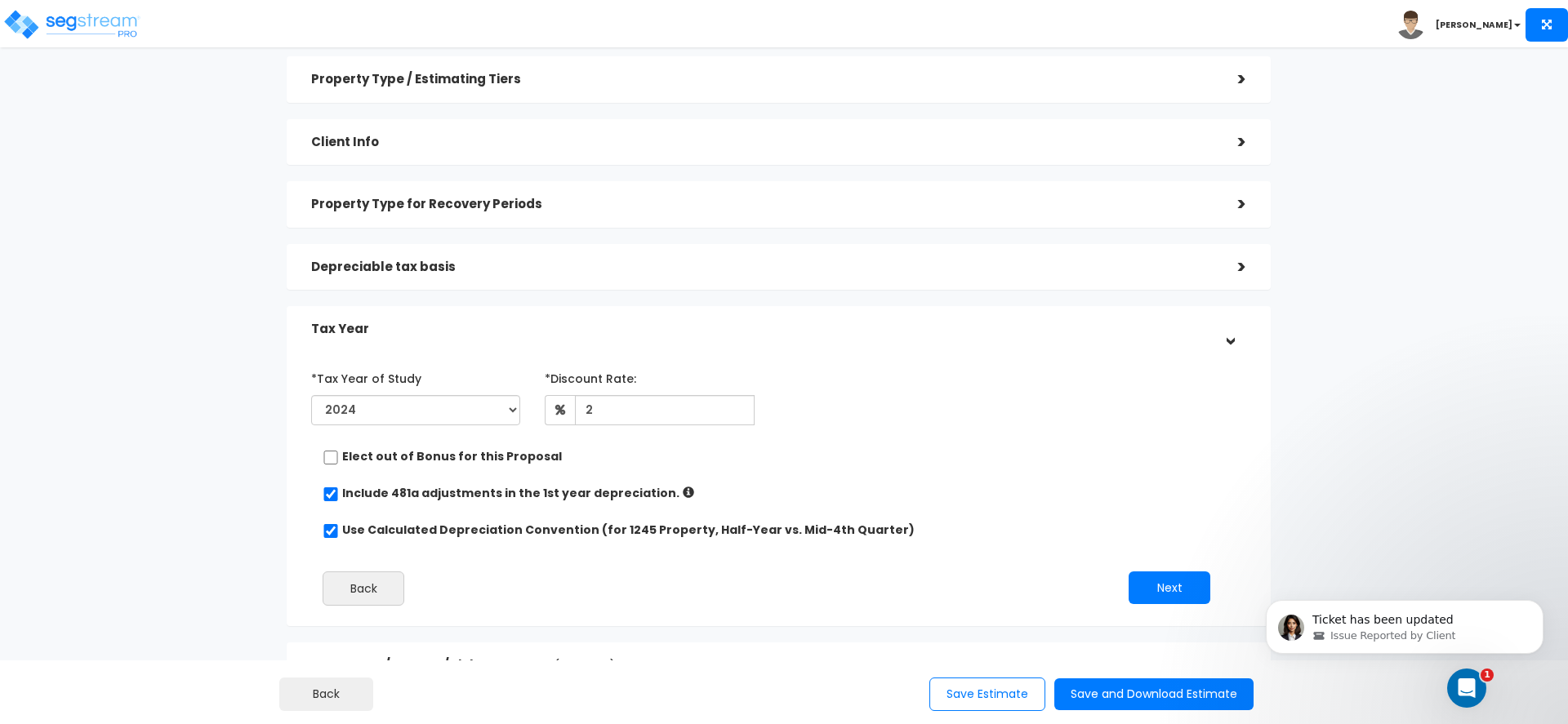
click at [641, 444] on div "*Tax Year of Study 2024 2025 2026 Prior Accumulated Depreciation 2 Back Next" at bounding box center [766, 491] width 935 height 269
click at [330, 458] on input "checkbox" at bounding box center [330, 457] width 16 height 14
checkbox input "true"
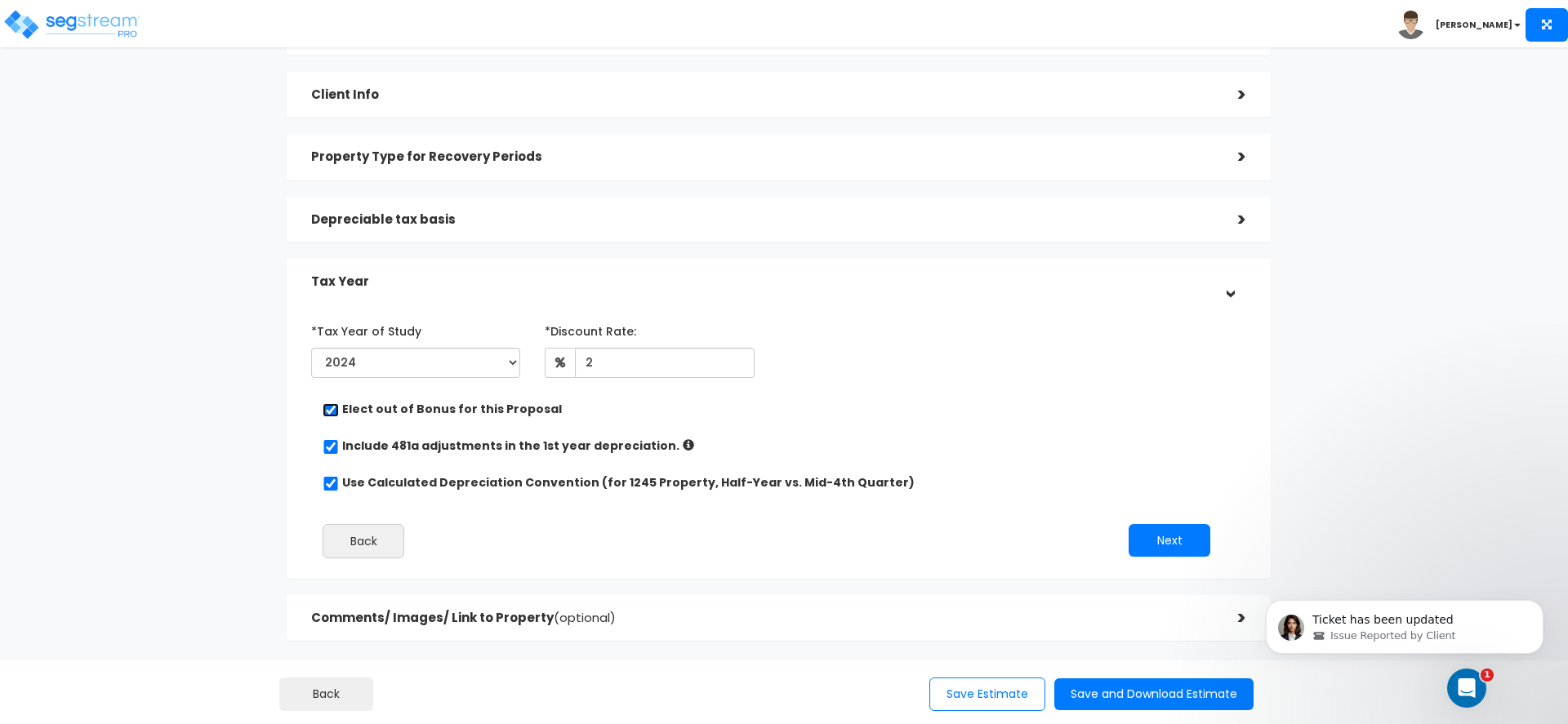
scroll to position [117, 0]
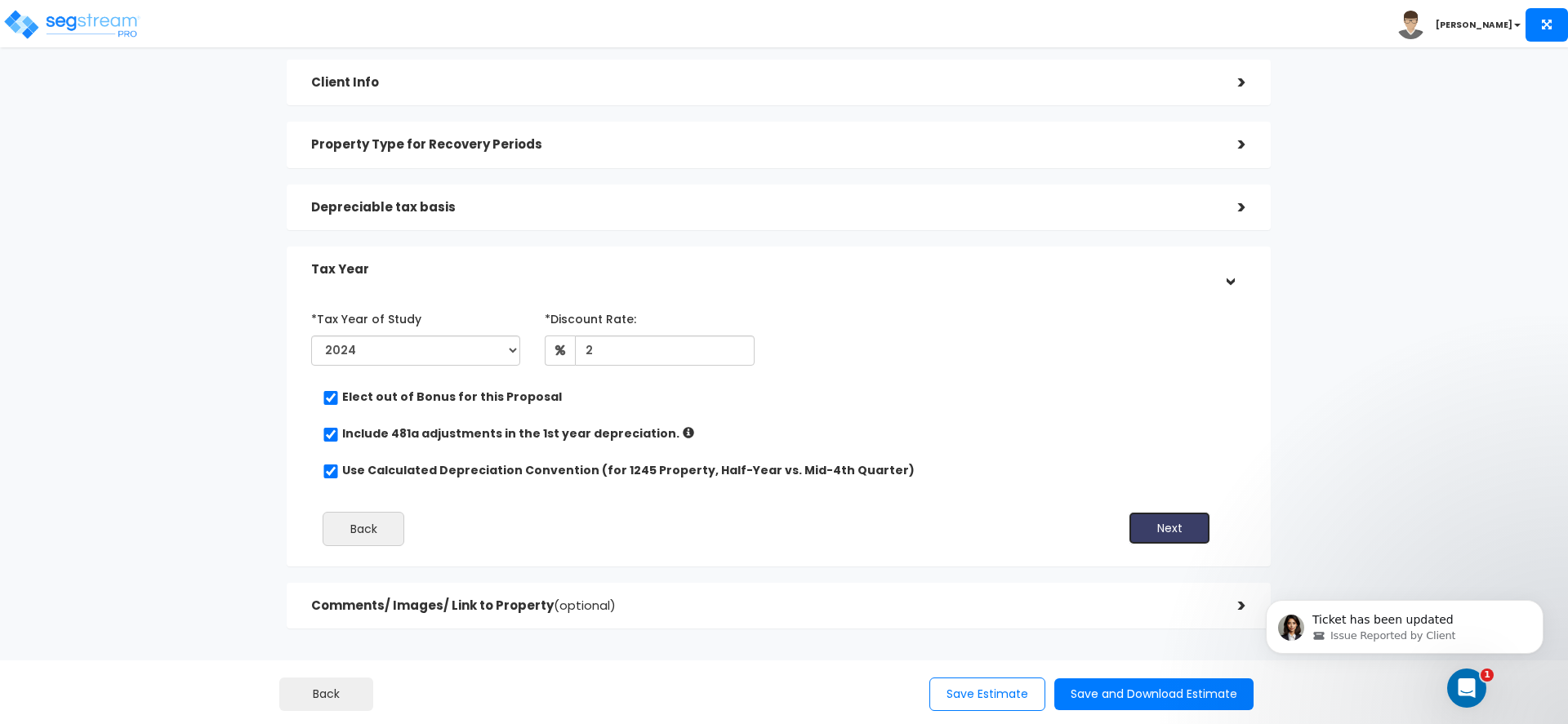
click at [1179, 528] on button "Next" at bounding box center [1169, 528] width 82 height 33
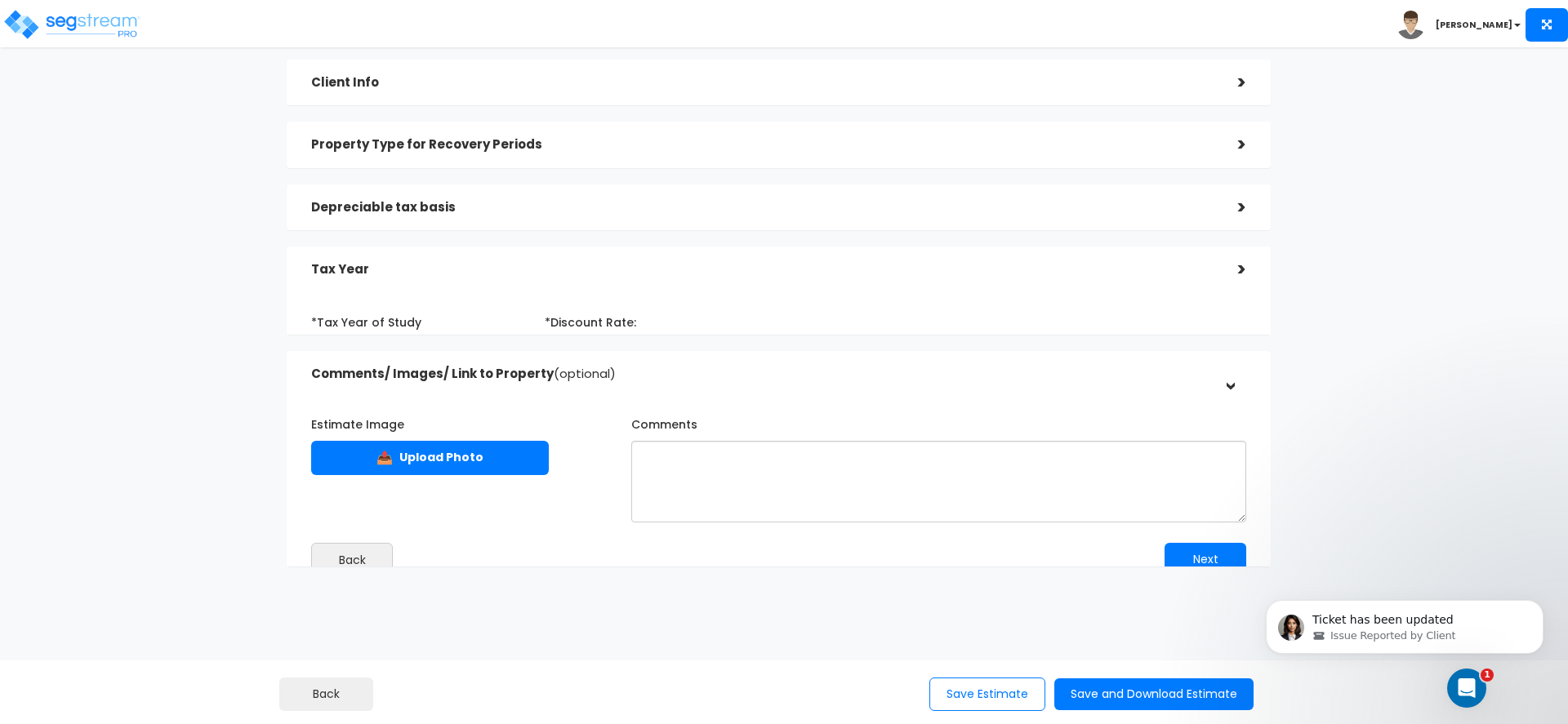
scroll to position [111, 0]
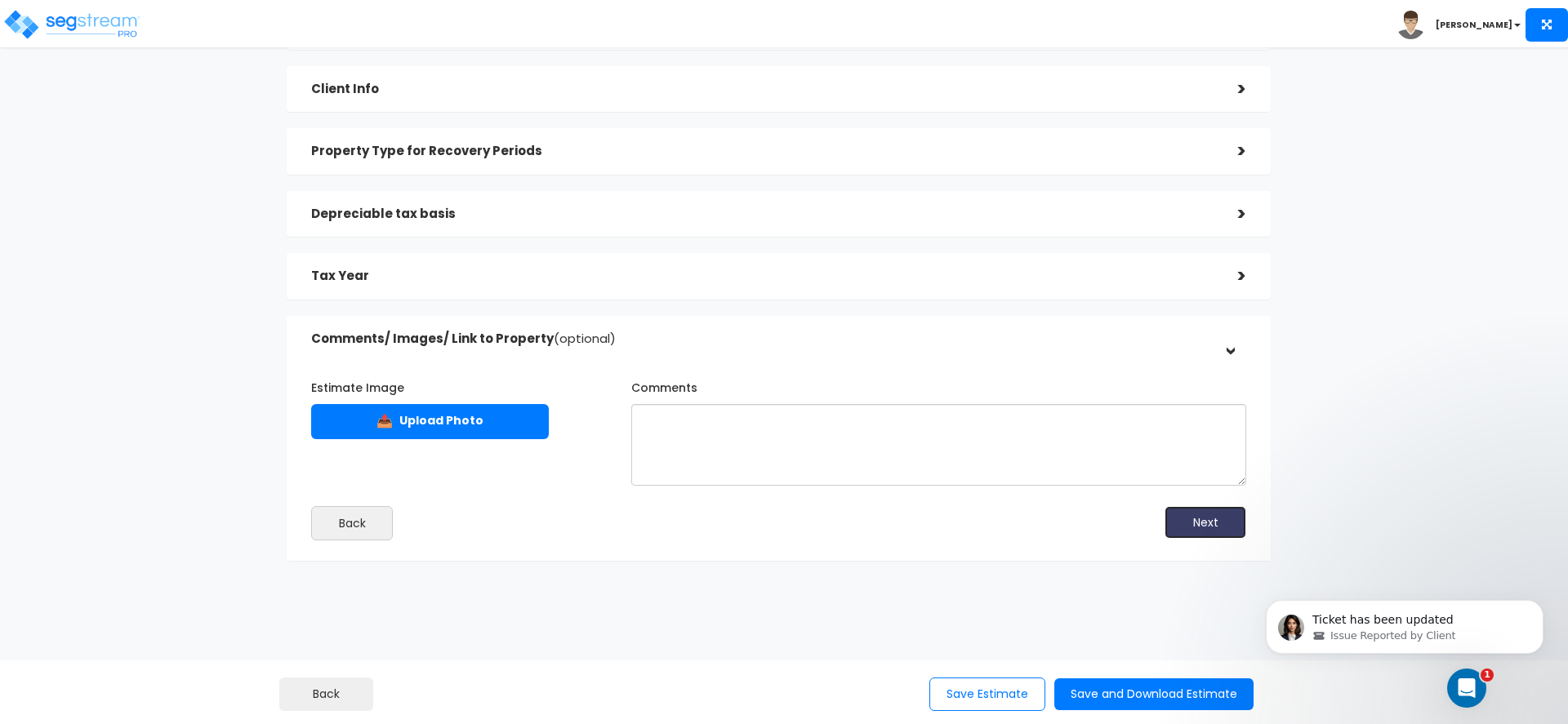
click at [1196, 533] on button "Next" at bounding box center [1205, 522] width 82 height 33
click at [1140, 697] on button "Save and Download Estimate" at bounding box center [1154, 694] width 199 height 32
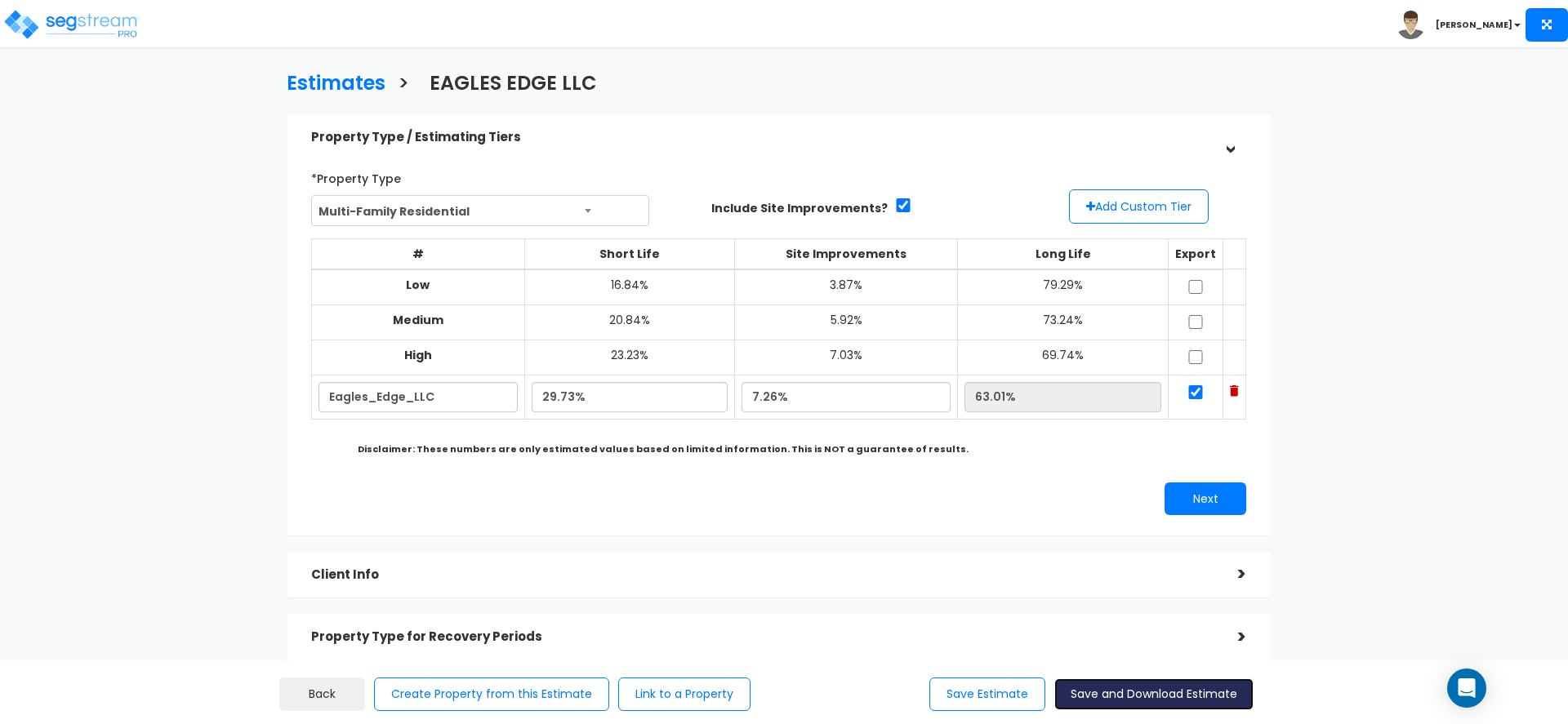
click at [1140, 697] on button "Save and Download Estimate" at bounding box center [1154, 694] width 199 height 32
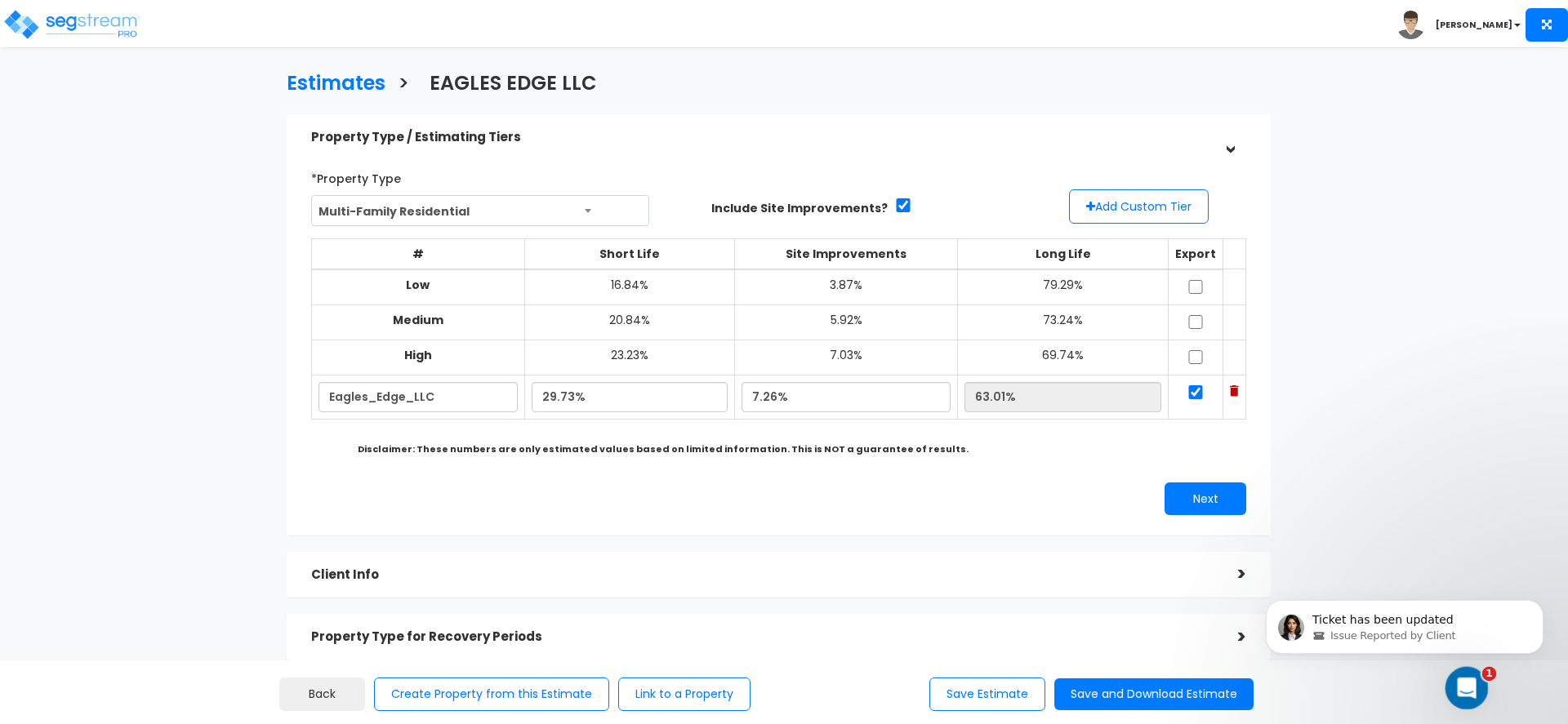
click at [1450, 683] on div "Open Intercom Messenger" at bounding box center [1464, 686] width 54 height 54
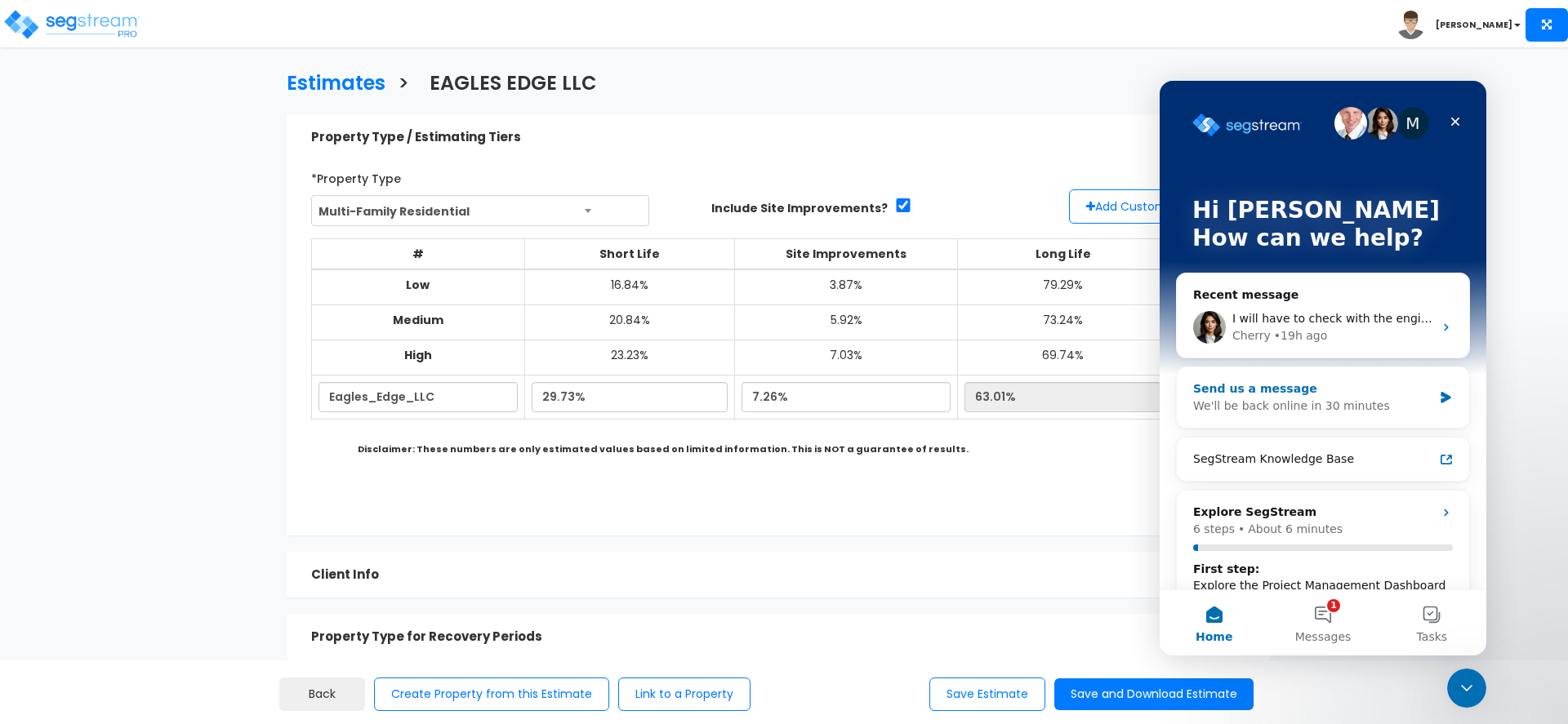
click at [1324, 403] on div "We'll be back online in 30 minutes" at bounding box center [1313, 406] width 240 height 17
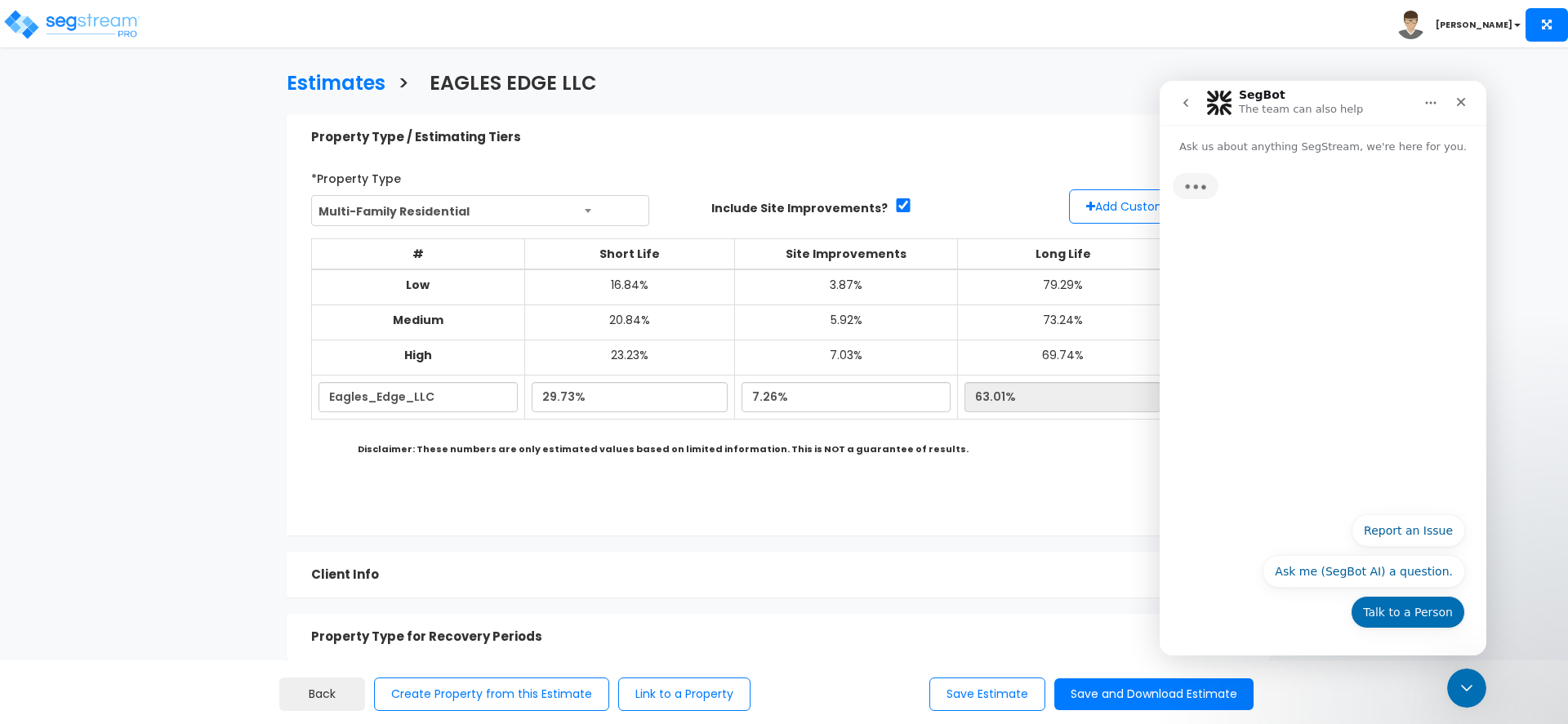
click at [1399, 612] on button "Talk to a Person" at bounding box center [1407, 612] width 114 height 33
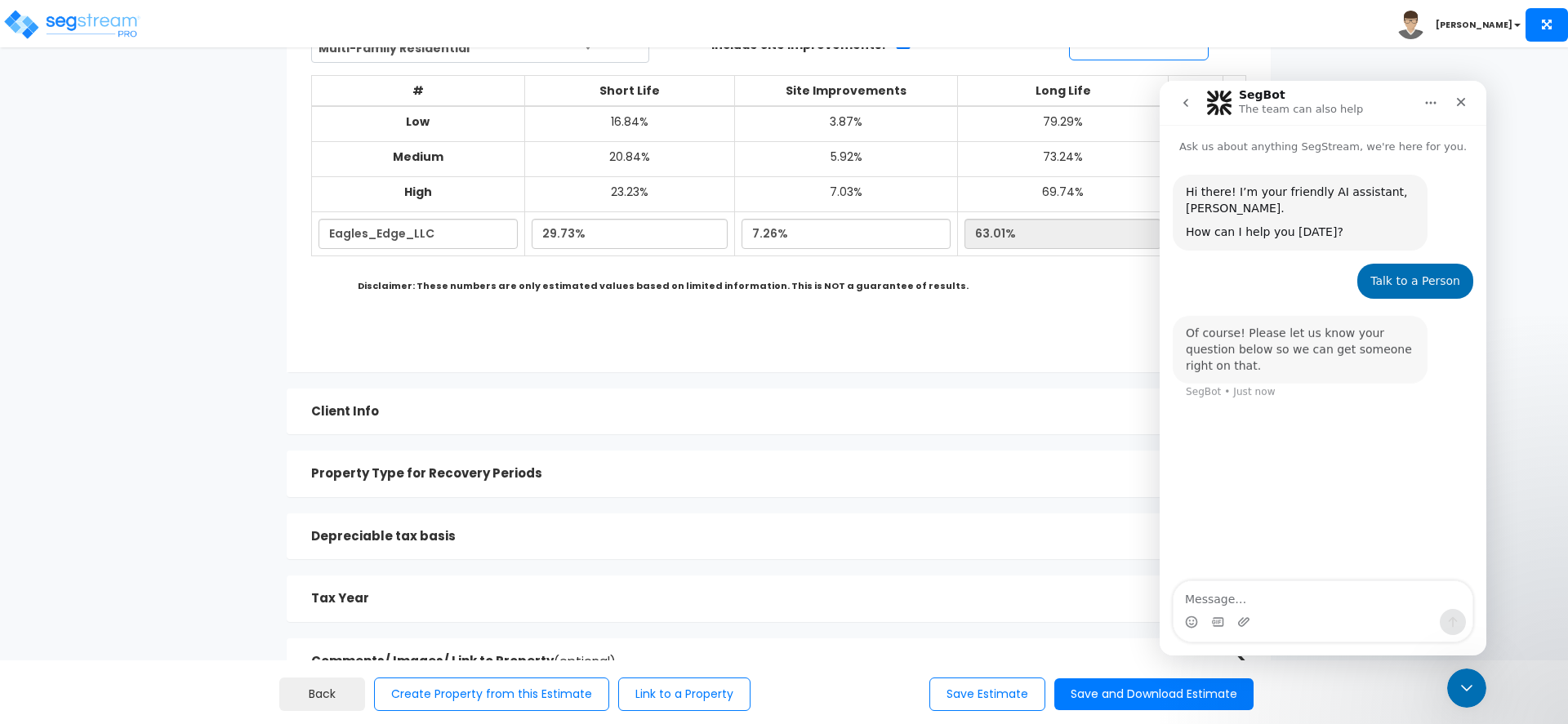
scroll to position [203, 0]
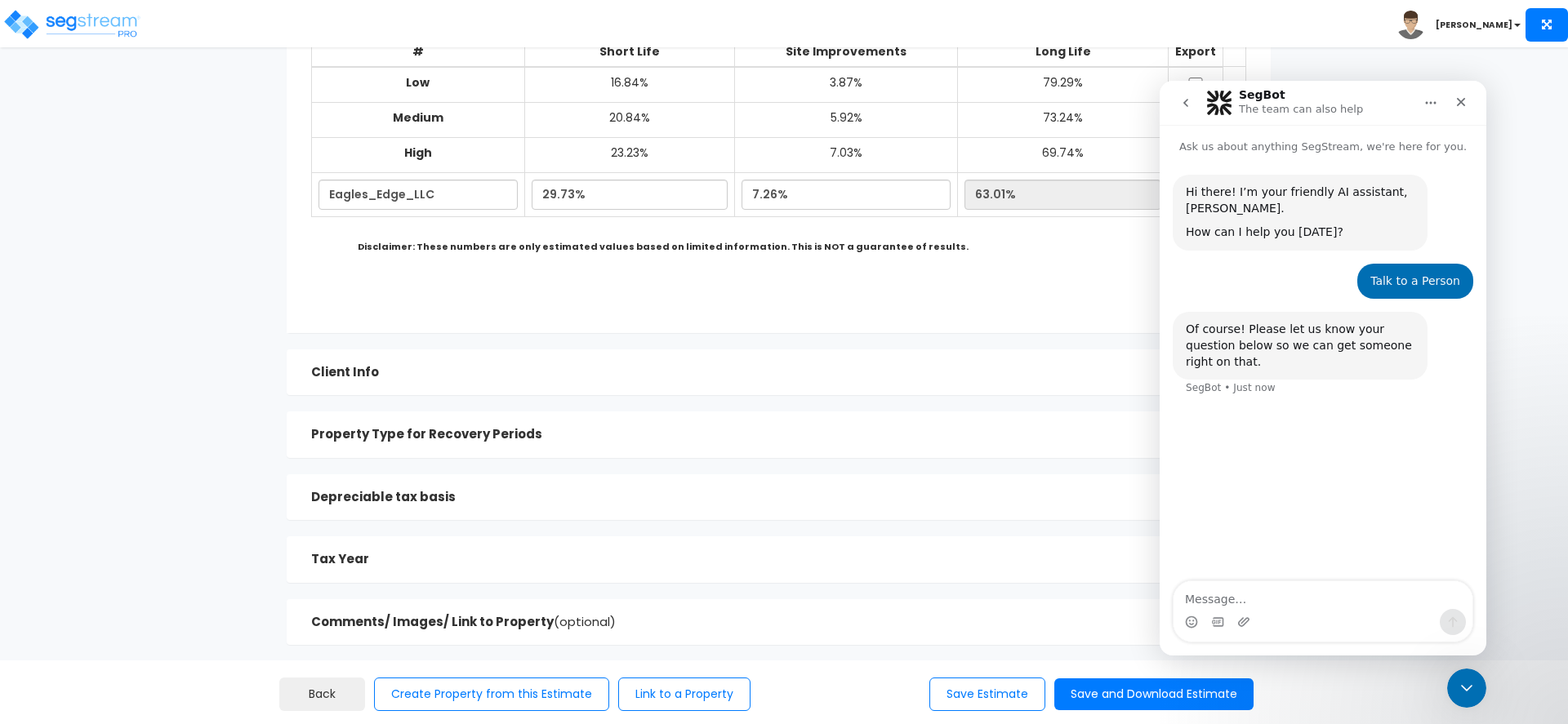
click at [570, 495] on h5 "Depreciable tax basis" at bounding box center [762, 498] width 902 height 14
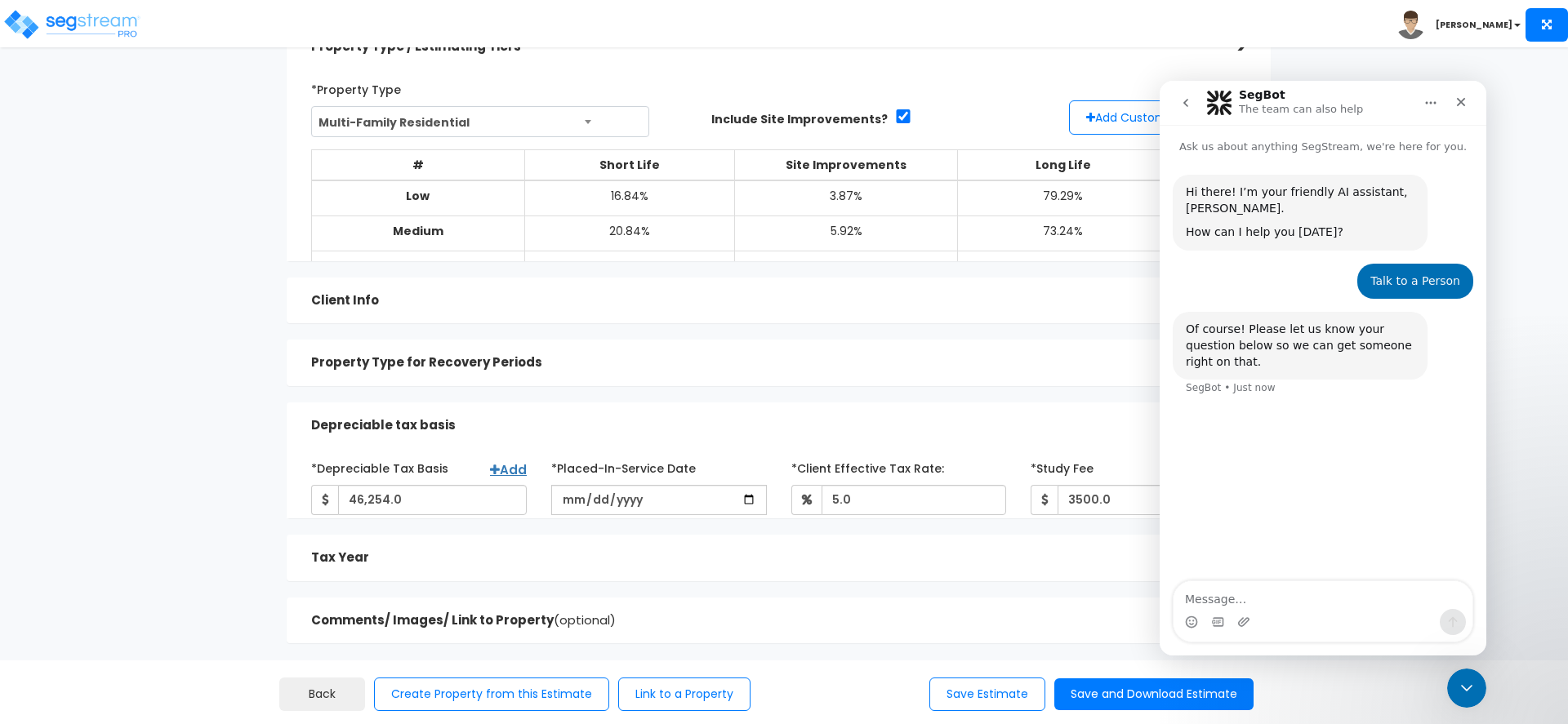
scroll to position [56, 0]
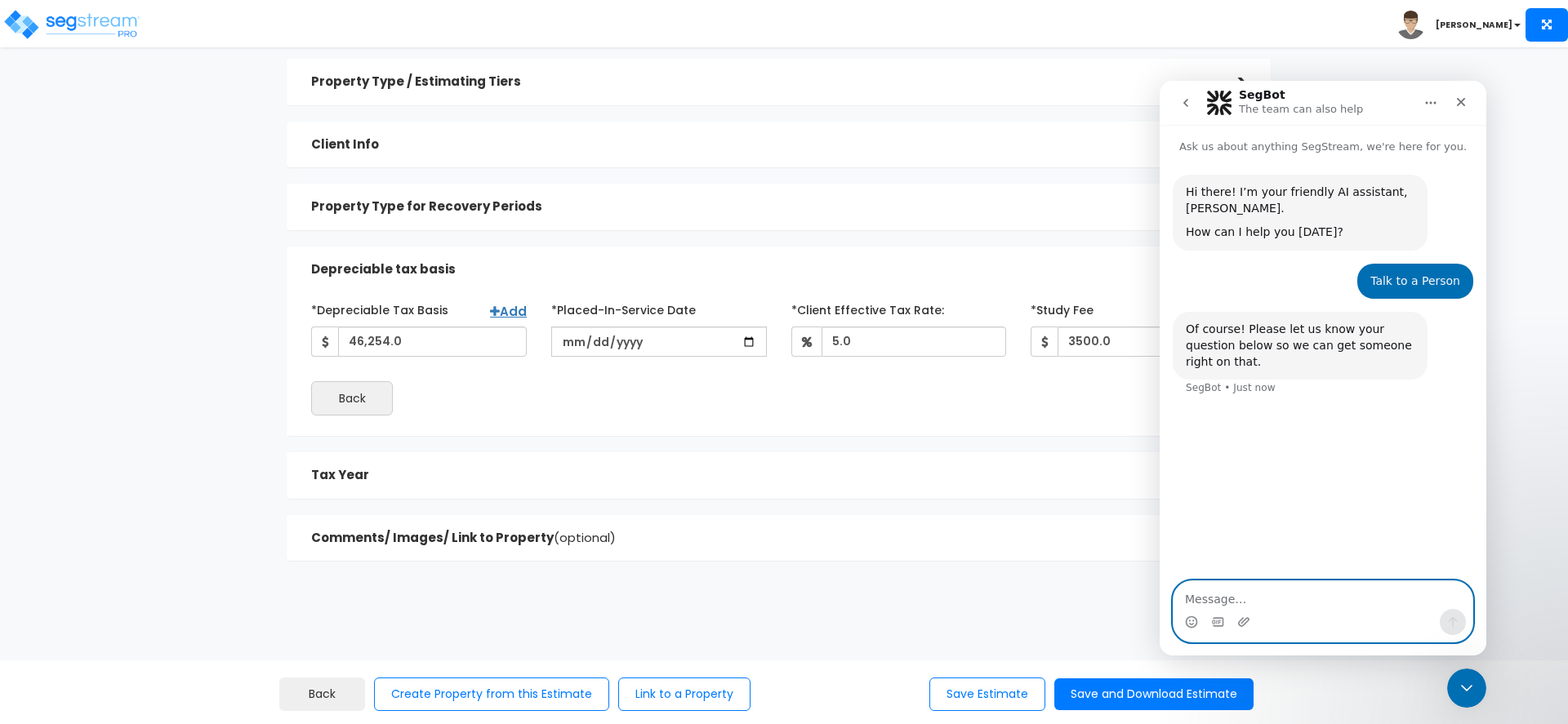
click at [1365, 592] on textarea "Message…" at bounding box center [1322, 595] width 299 height 28
type textarea "forget it"
type textarea "t"
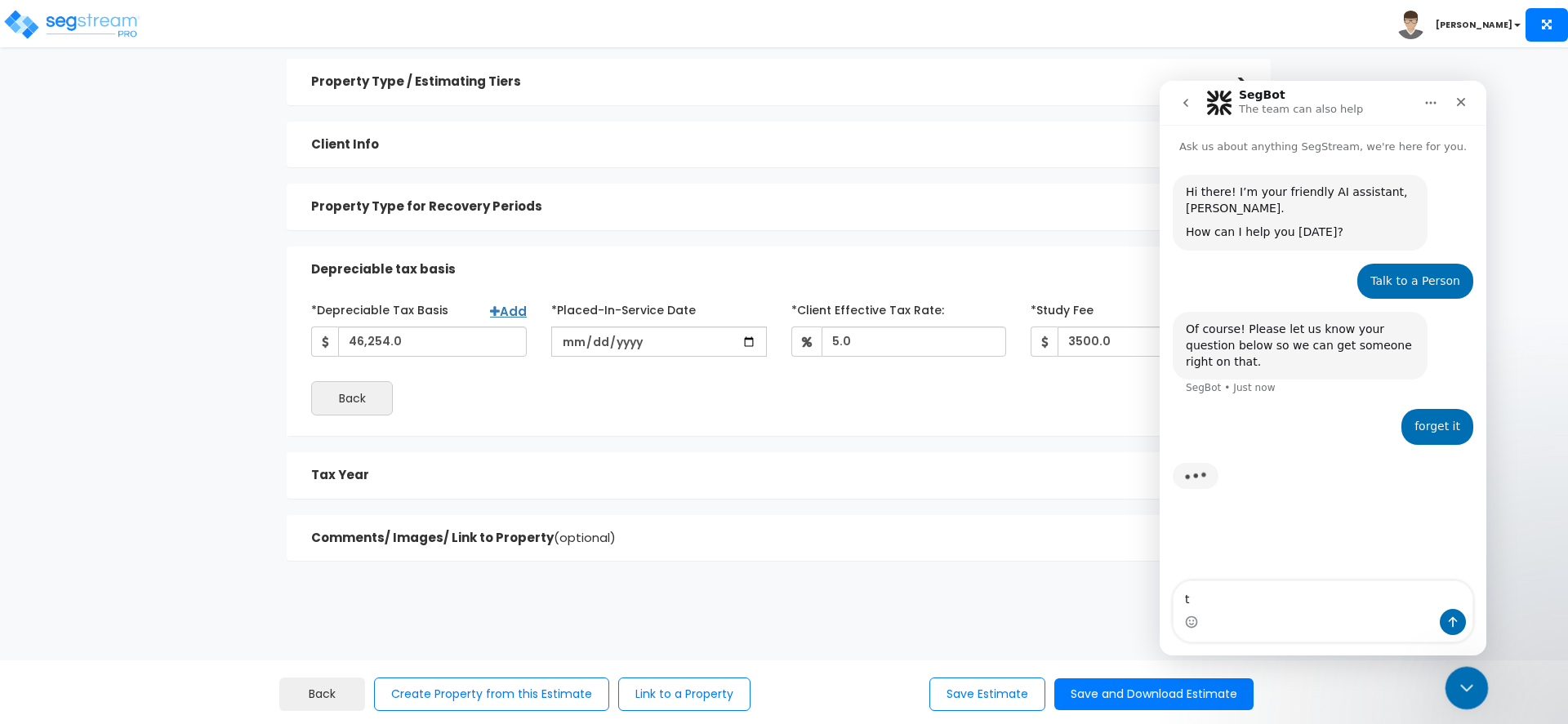
click at [1465, 679] on icon "Close Intercom Messenger" at bounding box center [1463, 685] width 19 height 19
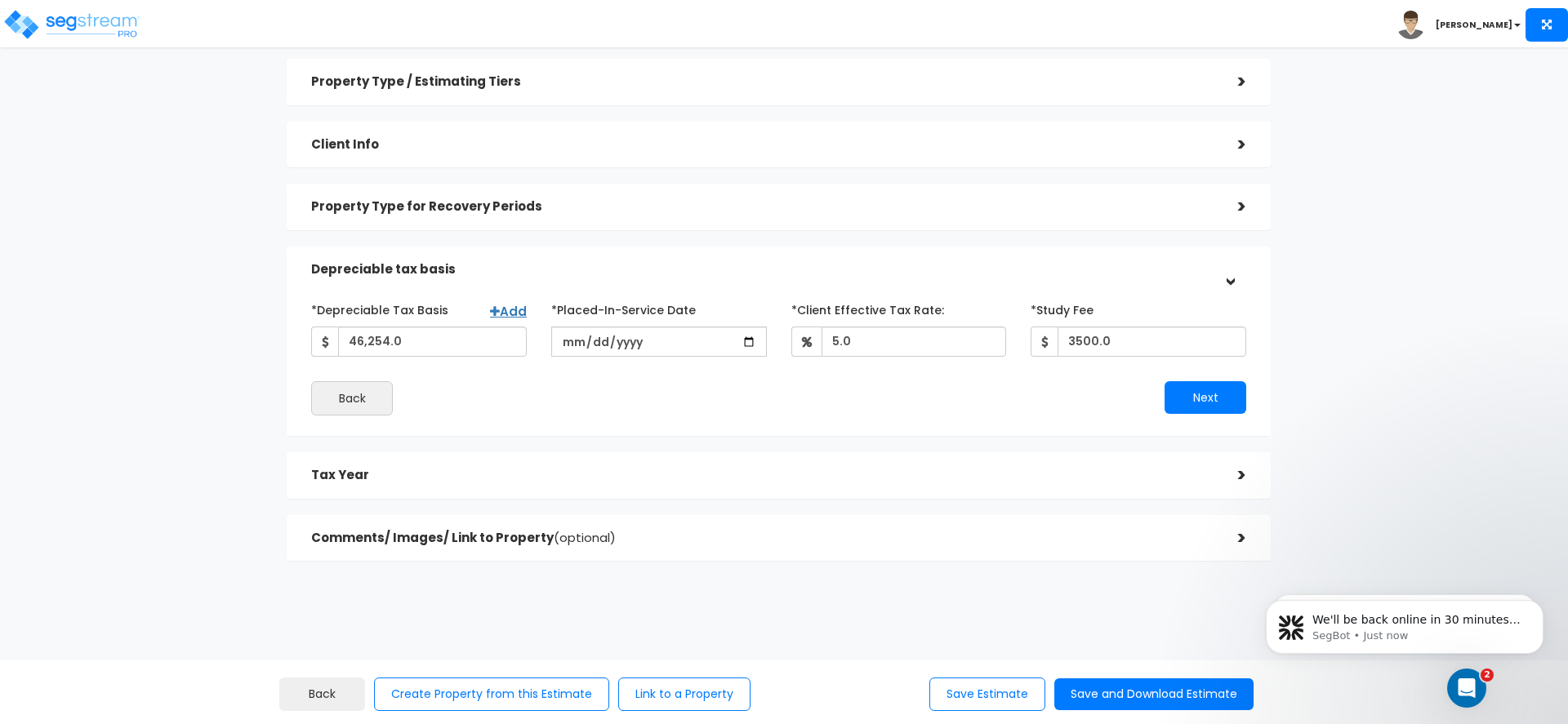
scroll to position [8, 0]
click at [365, 332] on input "46,254.0" at bounding box center [433, 342] width 189 height 30
type input "9,224,437"
click at [441, 417] on div "*Depreciable Tax Basis Add 9,224,437 *Placed-In-Service Date [DATE] 5.0 3500.0" at bounding box center [778, 356] width 960 height 136
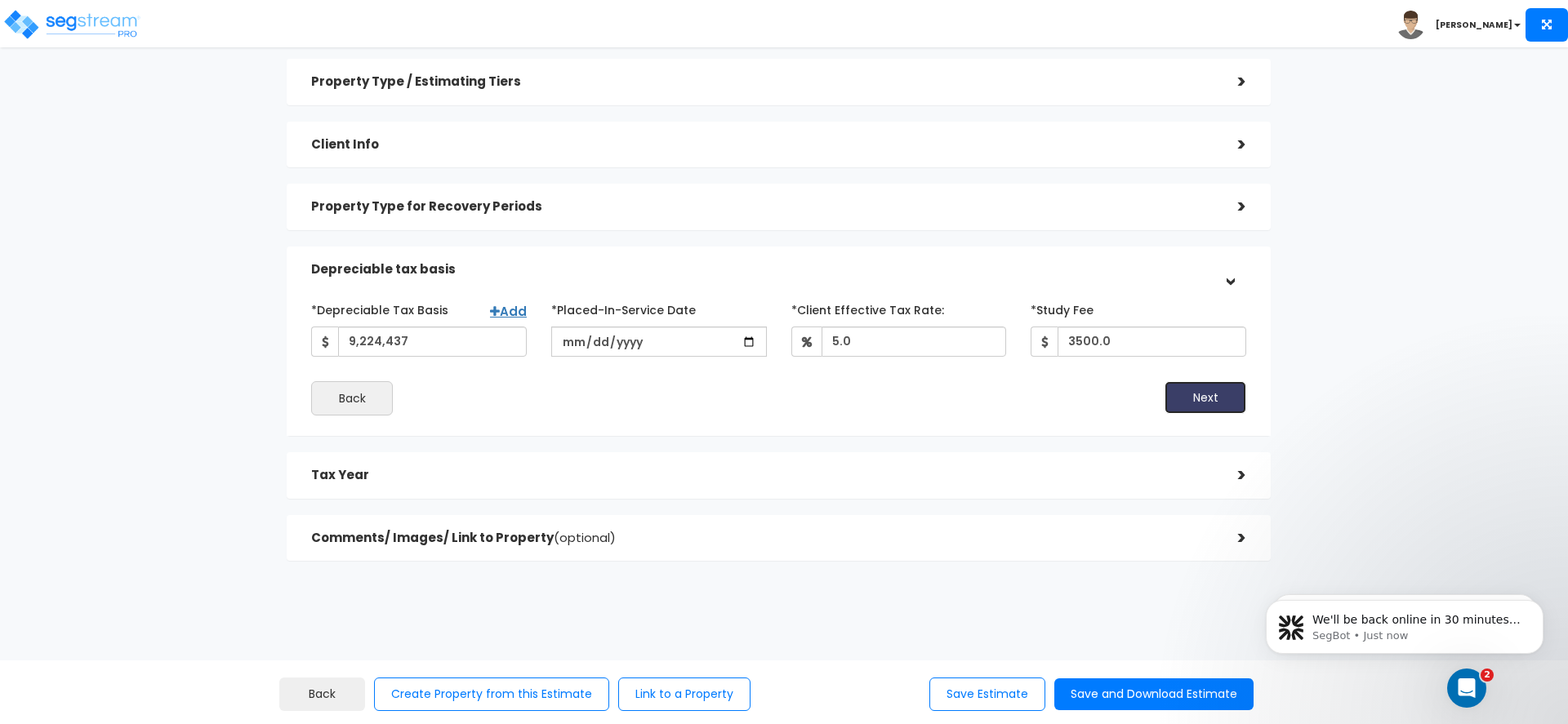
click at [1192, 396] on button "Next" at bounding box center [1205, 397] width 82 height 33
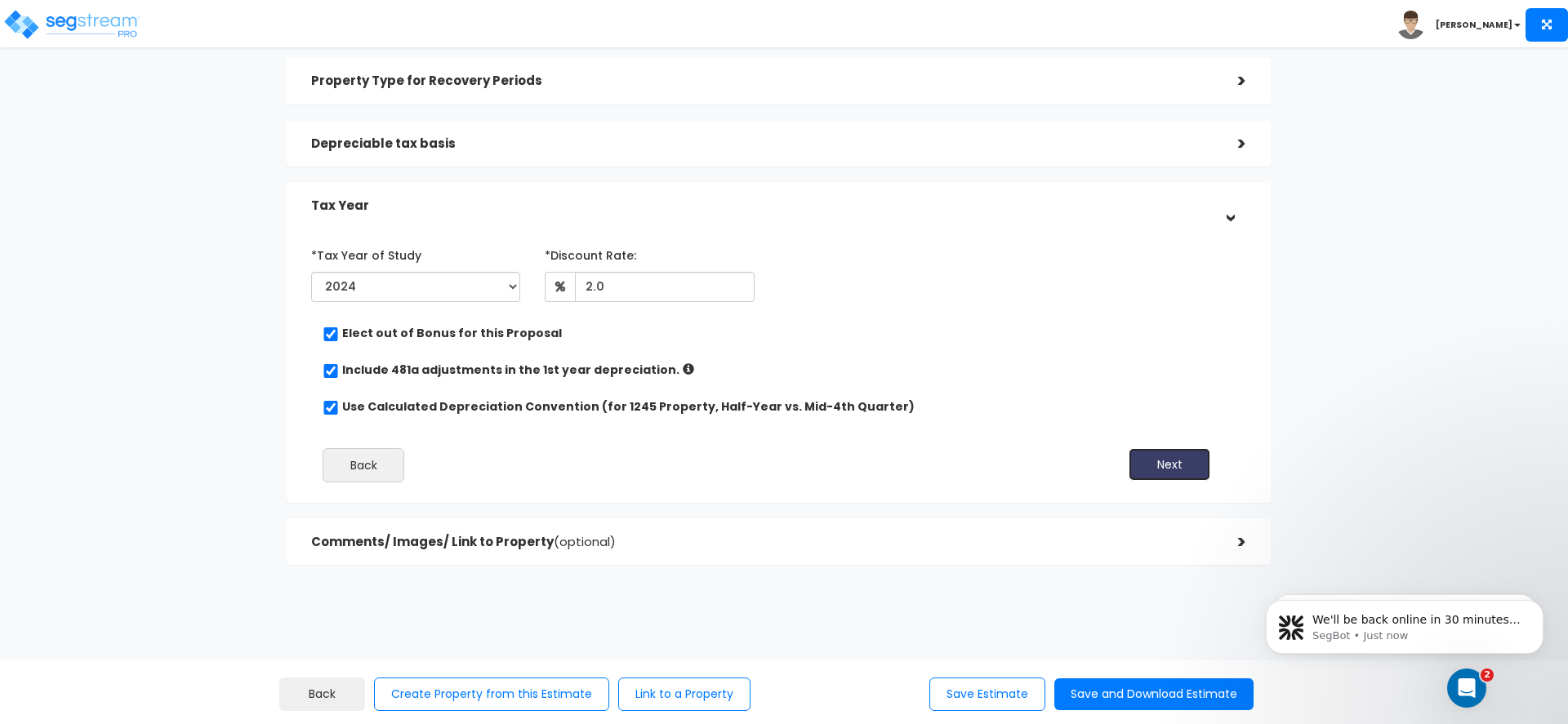
click at [1154, 462] on button "Next" at bounding box center [1169, 464] width 82 height 33
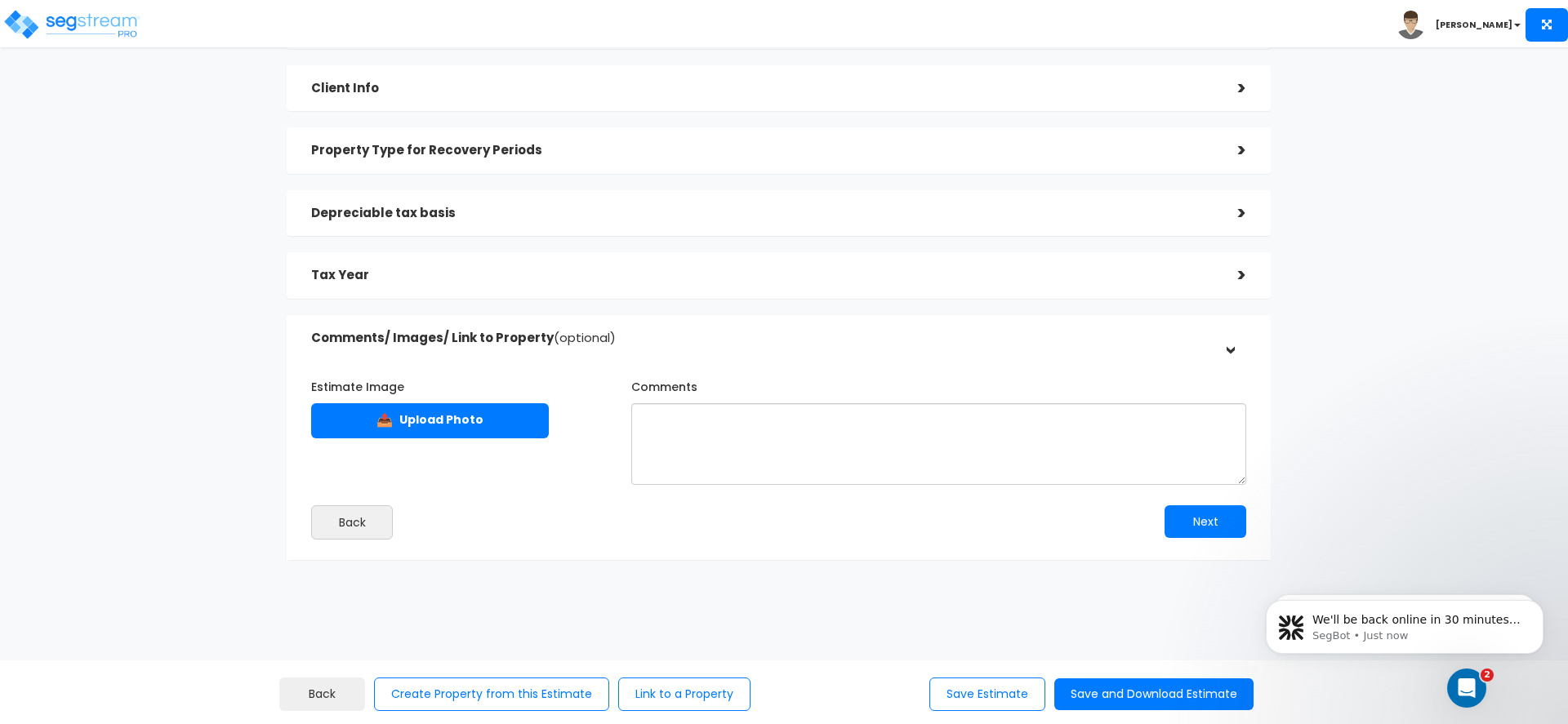
scroll to position [111, 0]
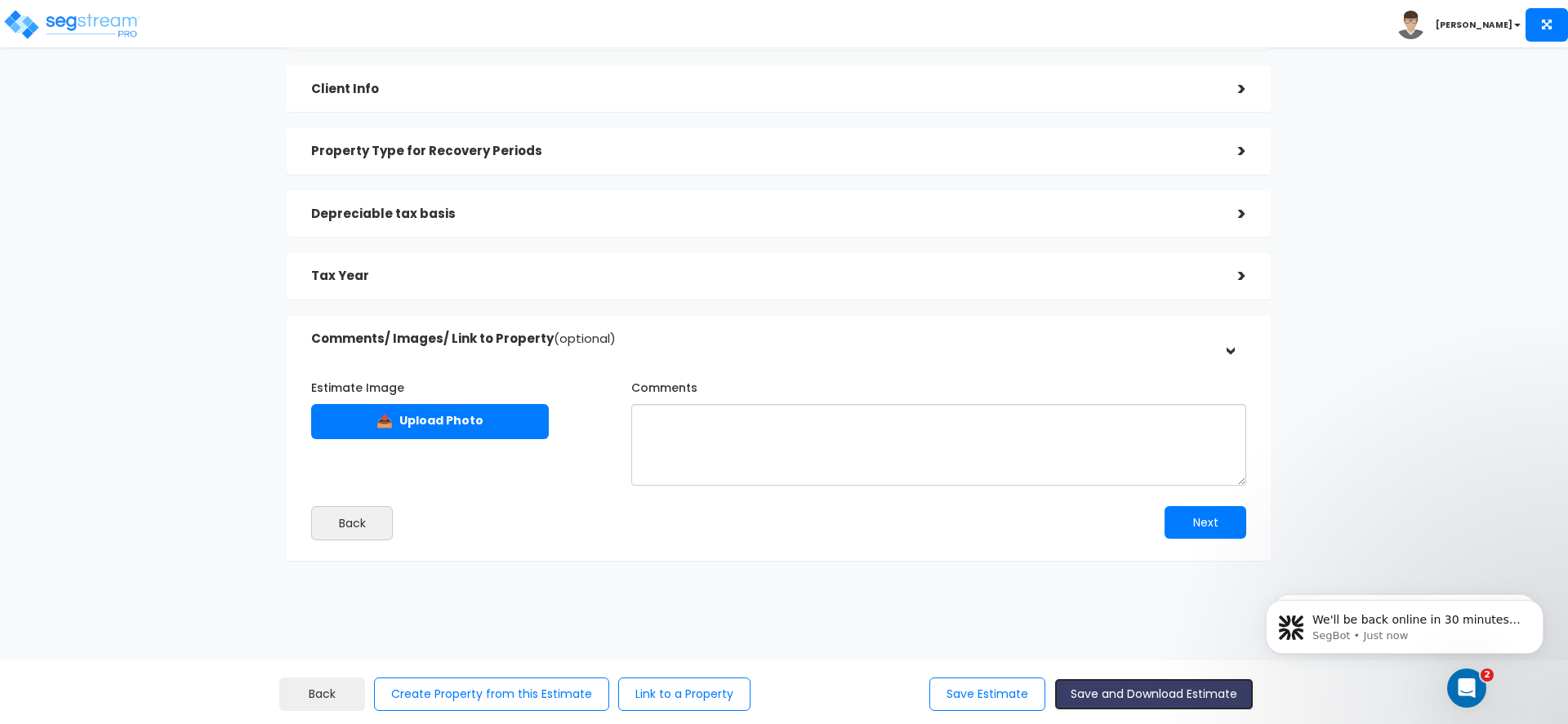
click at [1122, 696] on button "Save and Download Estimate" at bounding box center [1154, 694] width 199 height 32
